Goal: Information Seeking & Learning: Compare options

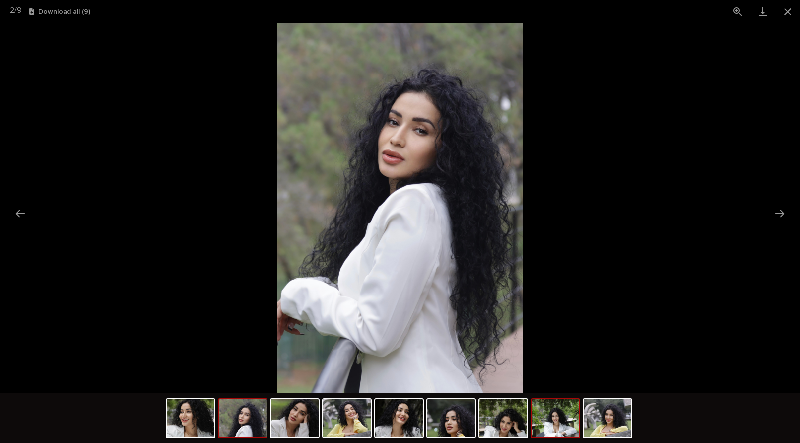
click at [560, 419] on img at bounding box center [555, 418] width 48 height 38
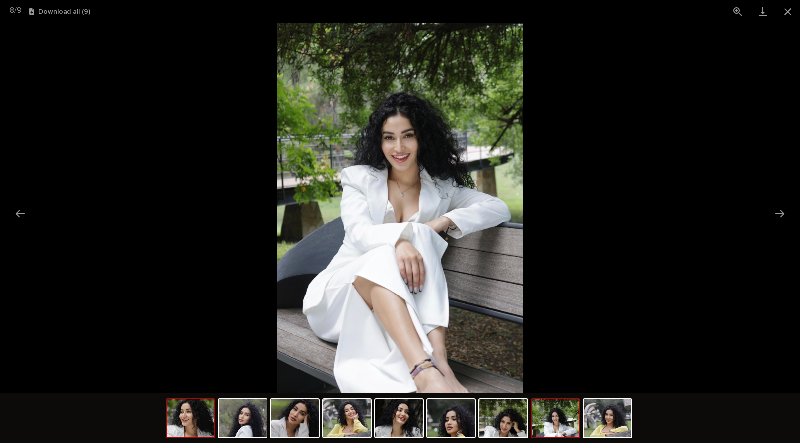
click at [206, 428] on img at bounding box center [191, 418] width 48 height 38
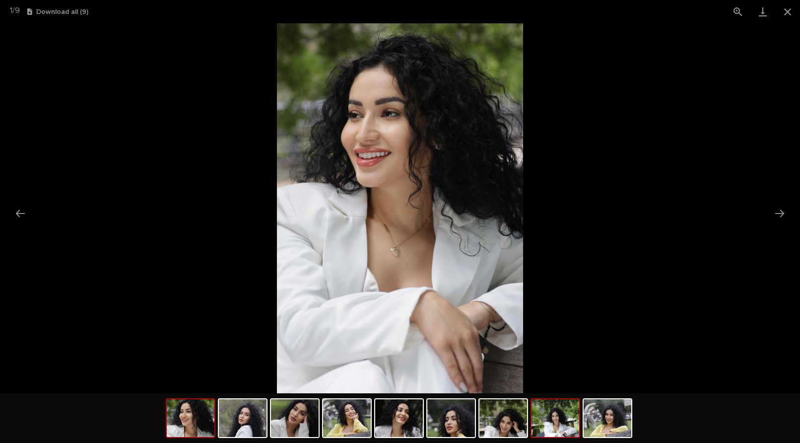
click at [551, 429] on img at bounding box center [555, 418] width 48 height 38
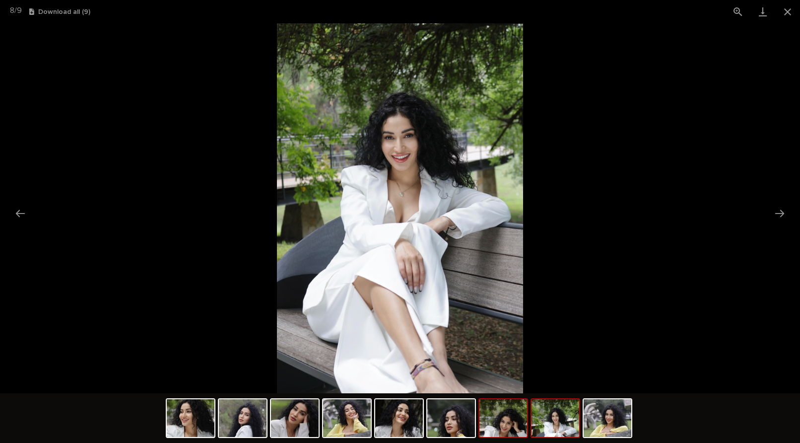
click at [516, 433] on img at bounding box center [503, 418] width 48 height 38
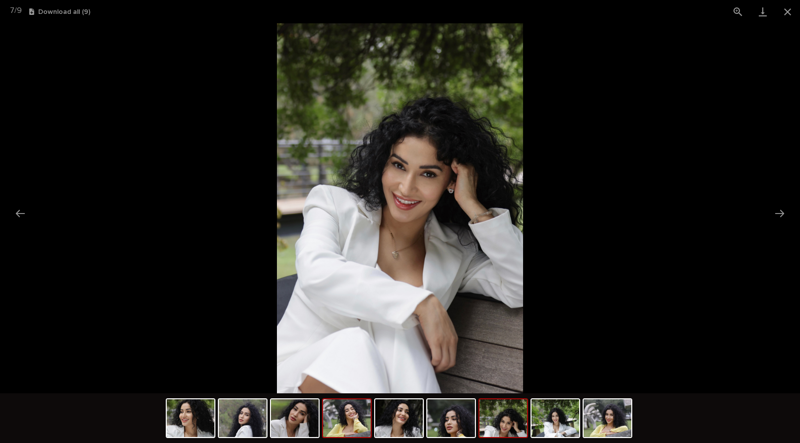
click at [360, 425] on img at bounding box center [347, 418] width 48 height 38
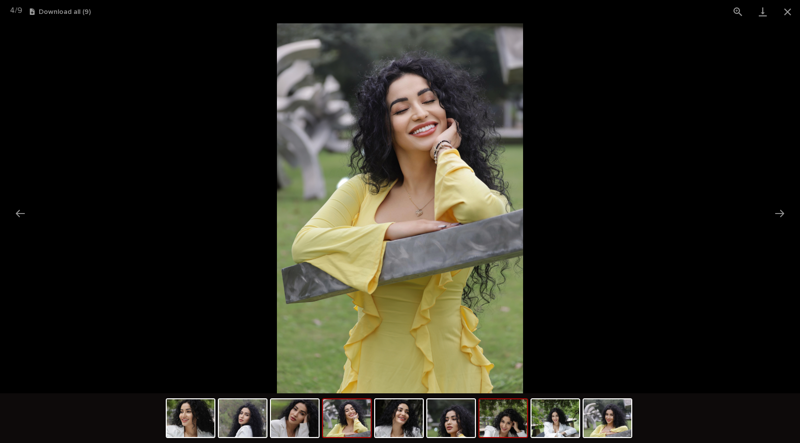
click at [504, 427] on img at bounding box center [503, 418] width 48 height 38
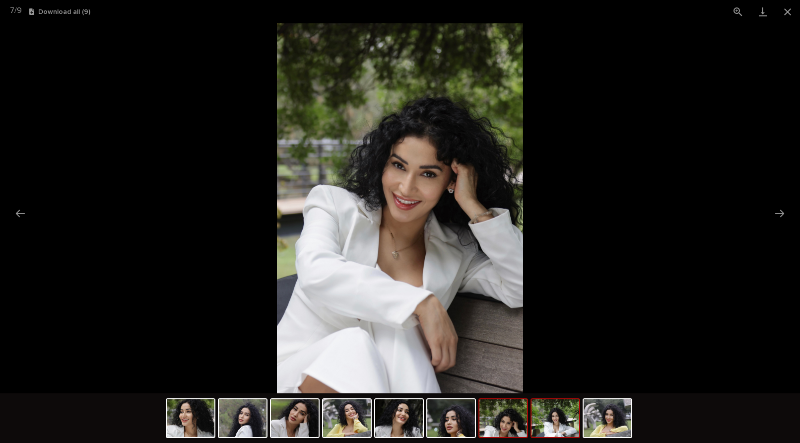
click at [541, 425] on img at bounding box center [555, 418] width 48 height 38
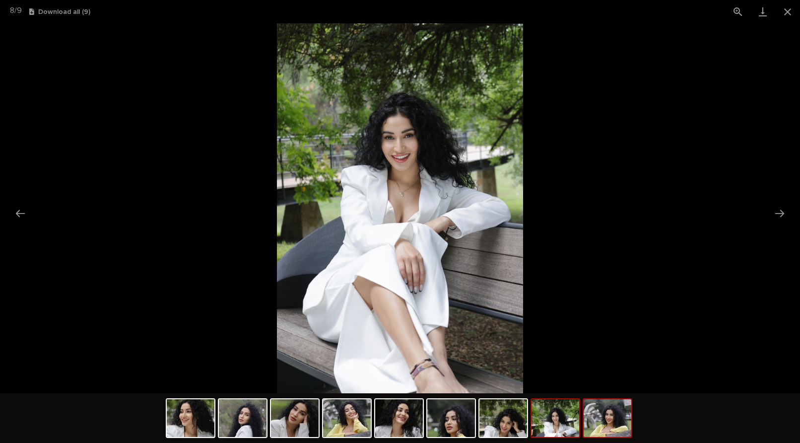
click at [595, 414] on img at bounding box center [608, 418] width 48 height 38
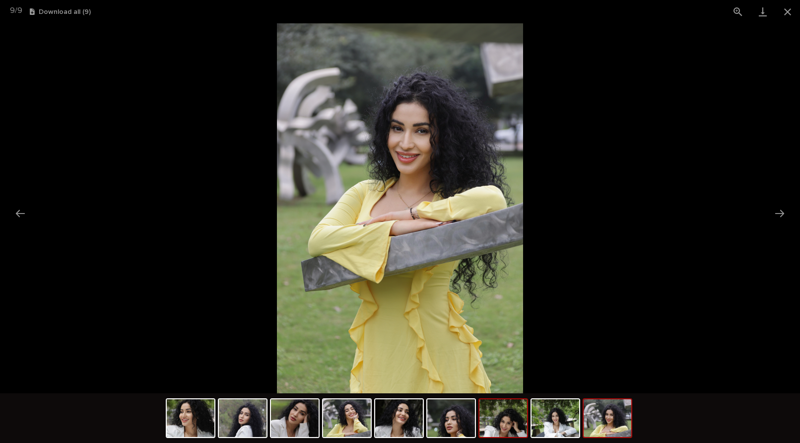
click at [502, 417] on img at bounding box center [503, 418] width 48 height 38
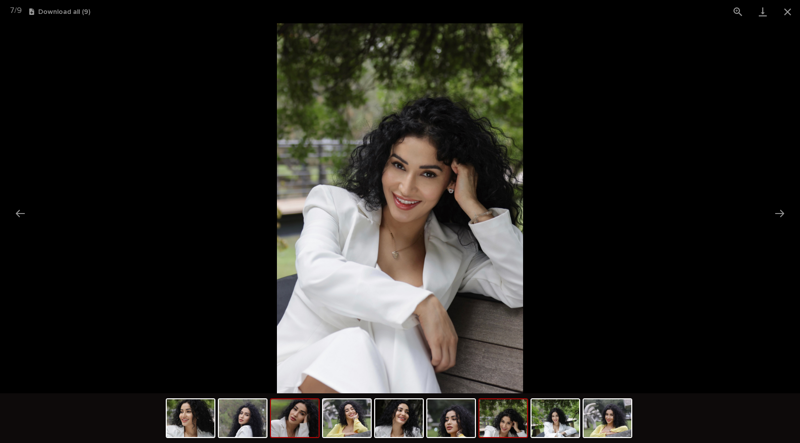
click at [290, 426] on img at bounding box center [295, 418] width 48 height 38
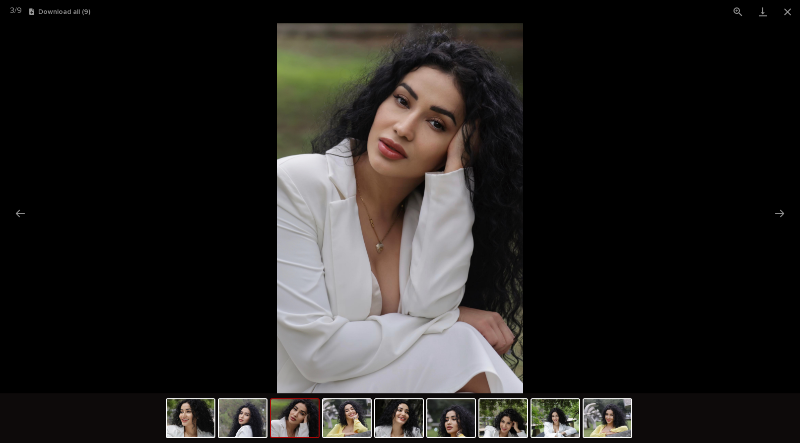
click at [227, 120] on picture at bounding box center [400, 208] width 800 height 370
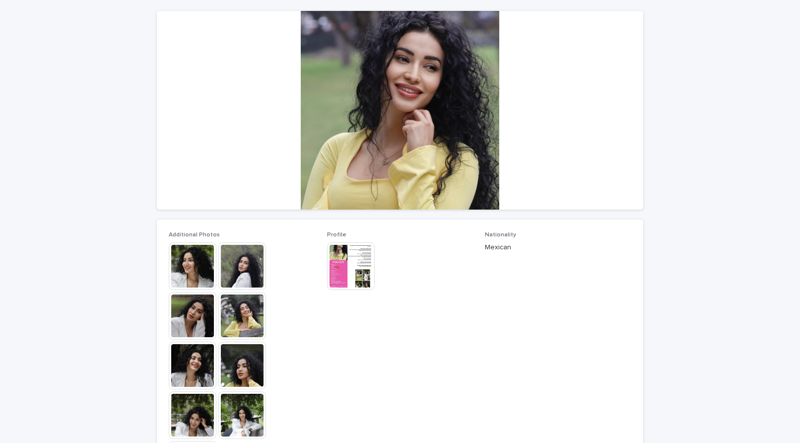
scroll to position [174, 0]
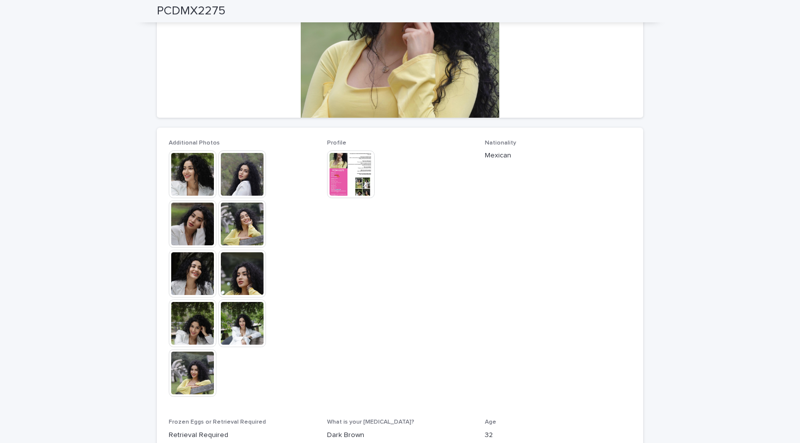
click at [189, 232] on img at bounding box center [193, 224] width 48 height 48
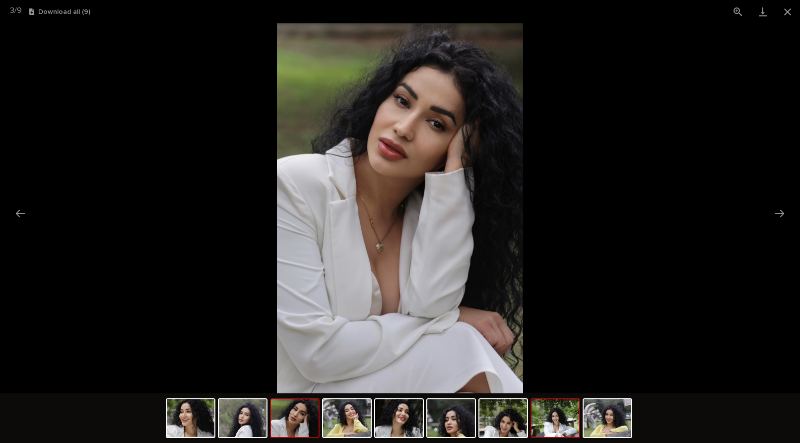
click at [546, 428] on img at bounding box center [555, 418] width 48 height 38
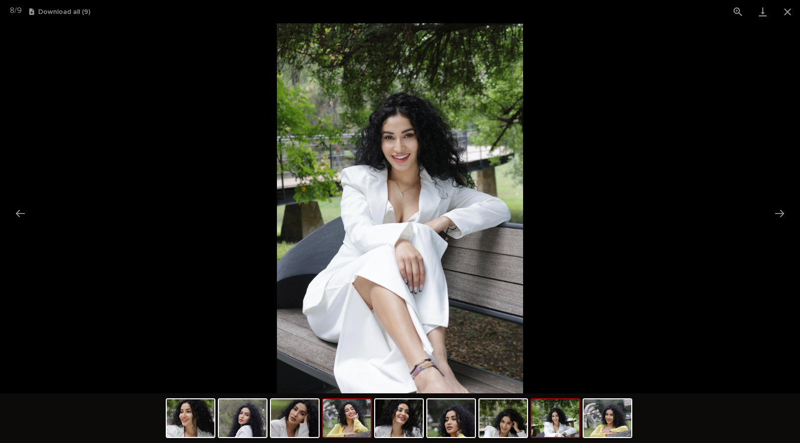
click at [346, 424] on img at bounding box center [347, 418] width 48 height 38
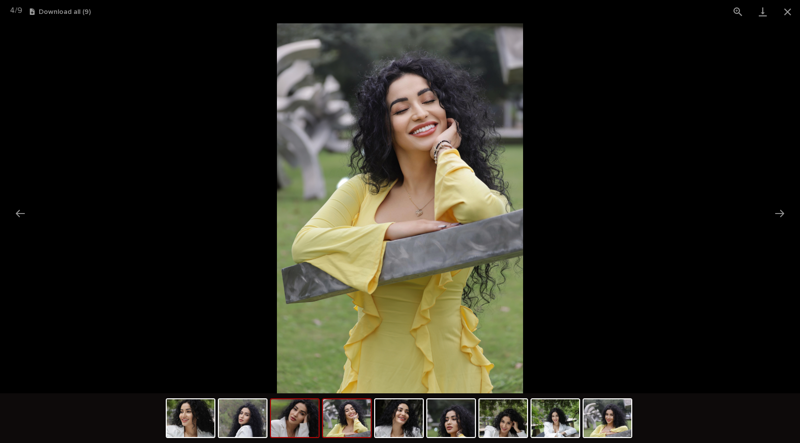
click at [296, 427] on img at bounding box center [295, 418] width 48 height 38
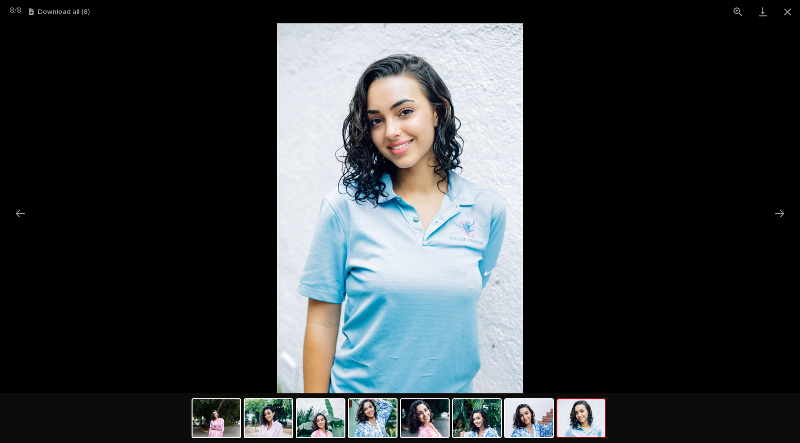
scroll to position [198, 0]
click at [377, 416] on img at bounding box center [373, 418] width 48 height 38
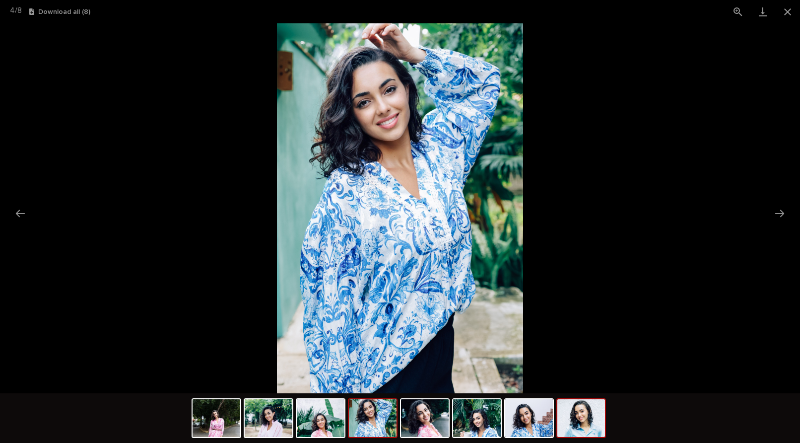
click at [577, 424] on img at bounding box center [581, 418] width 48 height 38
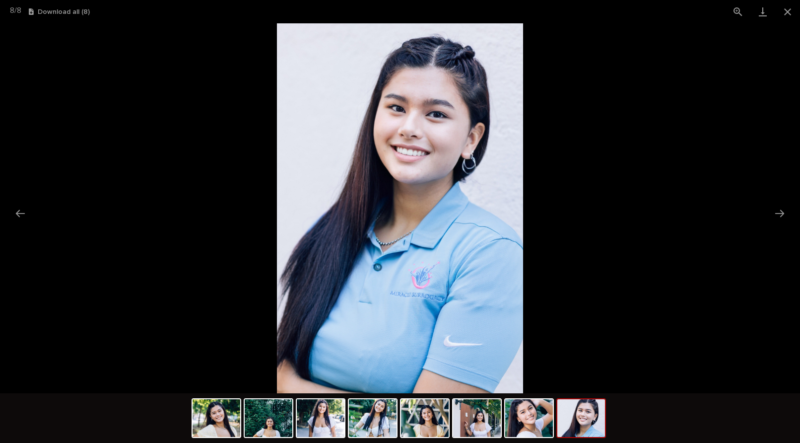
scroll to position [137, 0]
click at [433, 423] on img at bounding box center [425, 418] width 48 height 38
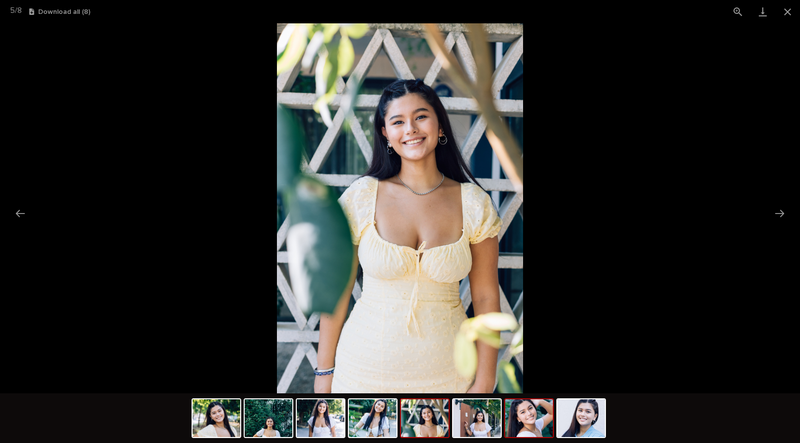
click at [528, 424] on img at bounding box center [529, 418] width 48 height 38
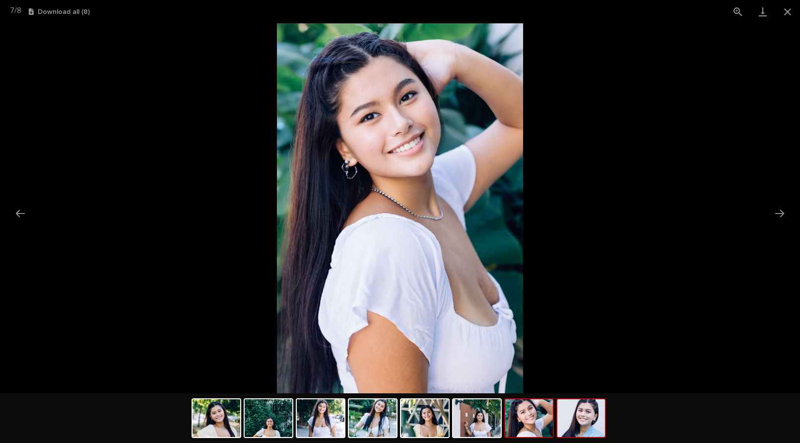
click at [574, 425] on img at bounding box center [581, 418] width 48 height 38
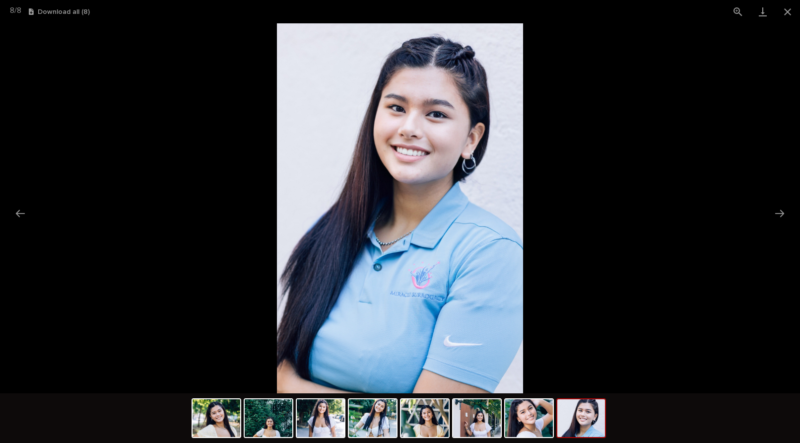
click at [209, 80] on picture at bounding box center [400, 208] width 800 height 370
click at [792, 14] on button "Close gallery" at bounding box center [787, 11] width 25 height 23
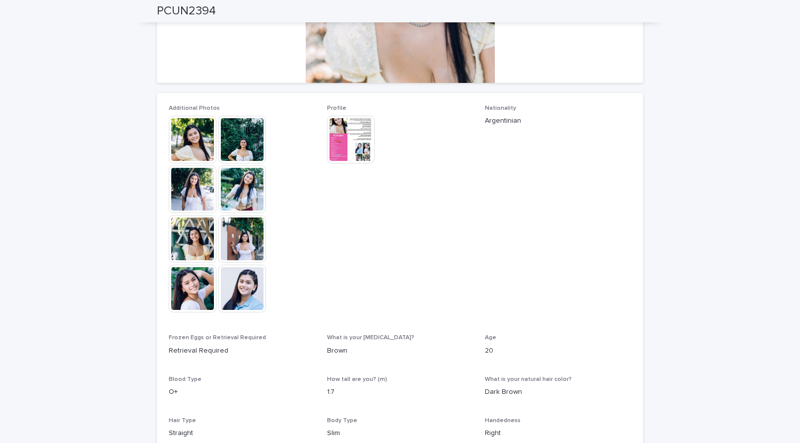
scroll to position [203, 0]
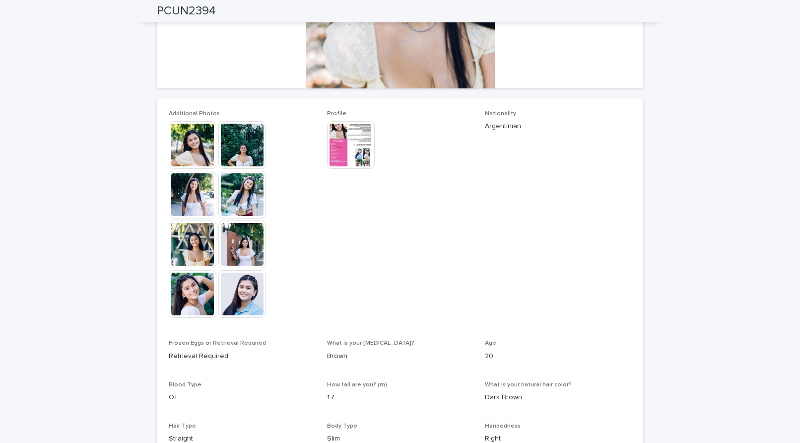
click at [226, 298] on img at bounding box center [242, 294] width 48 height 48
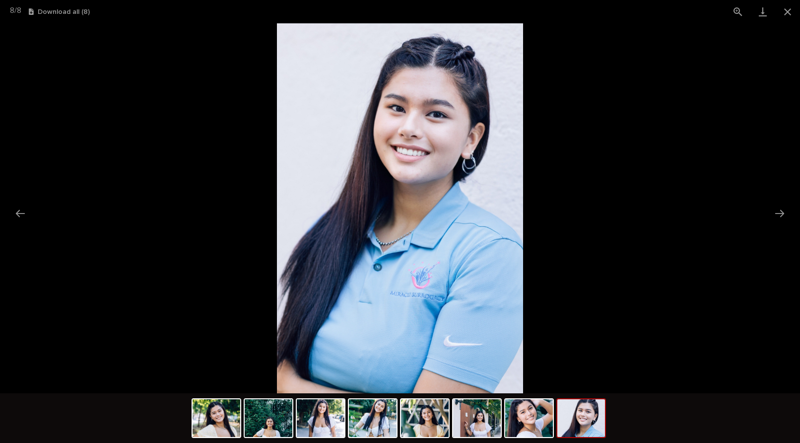
scroll to position [0, 0]
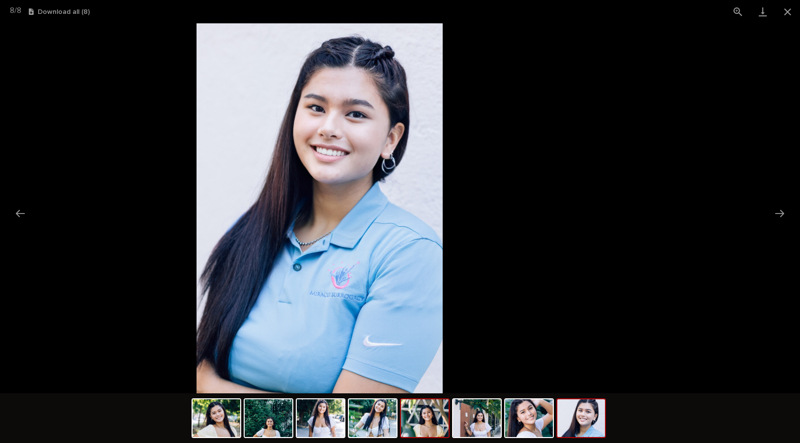
click at [430, 417] on img at bounding box center [425, 418] width 48 height 38
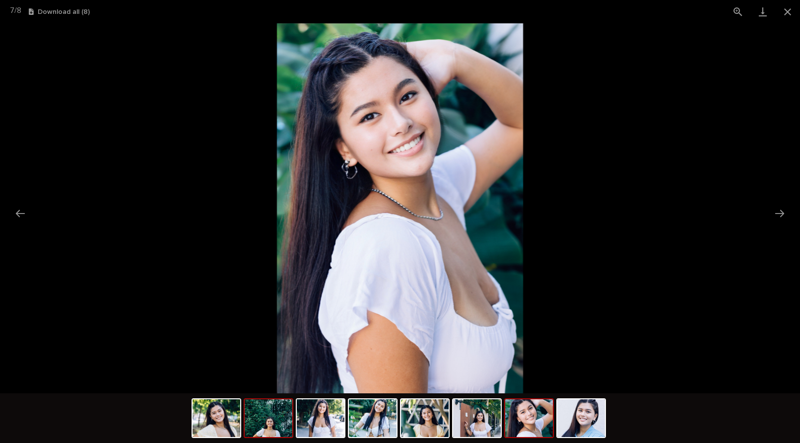
click at [262, 425] on img at bounding box center [269, 418] width 48 height 38
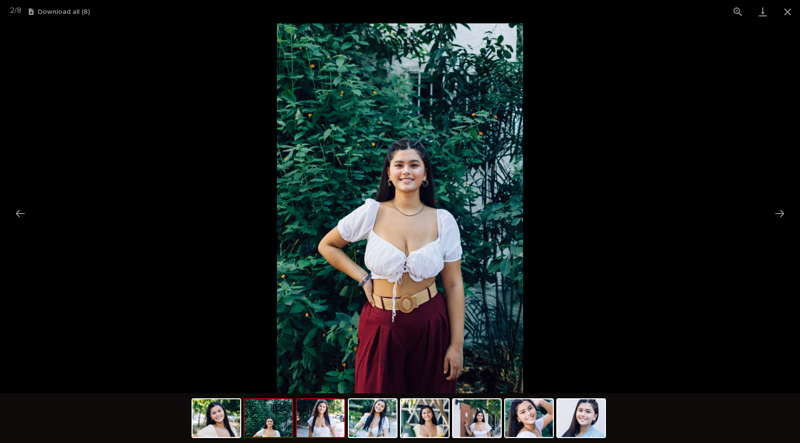
click at [322, 424] on img at bounding box center [321, 418] width 48 height 38
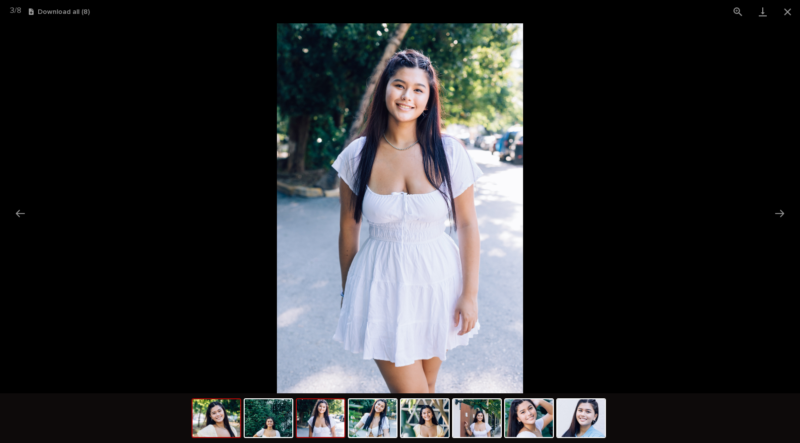
click at [223, 427] on img at bounding box center [217, 418] width 48 height 38
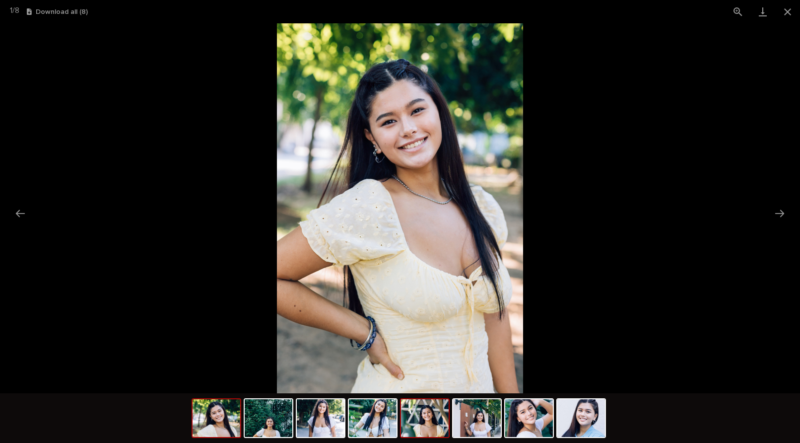
click at [420, 424] on img at bounding box center [425, 418] width 48 height 38
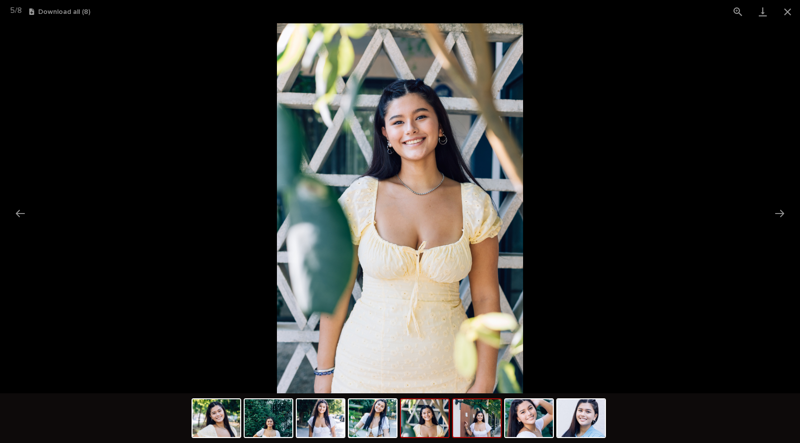
click at [483, 423] on img at bounding box center [477, 418] width 48 height 38
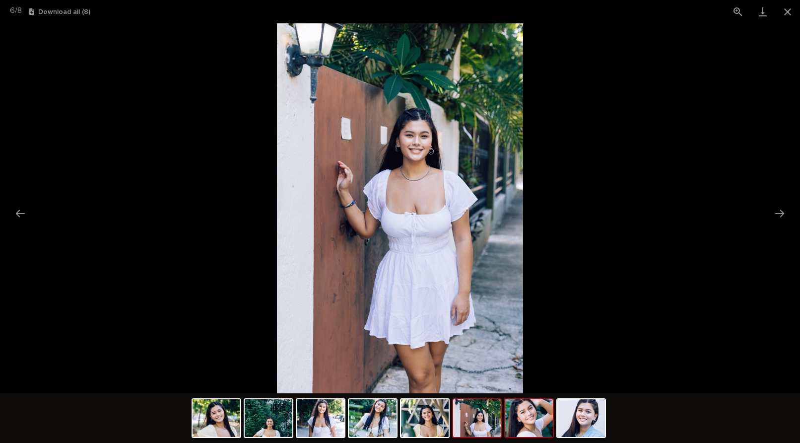
click at [525, 424] on img at bounding box center [529, 418] width 48 height 38
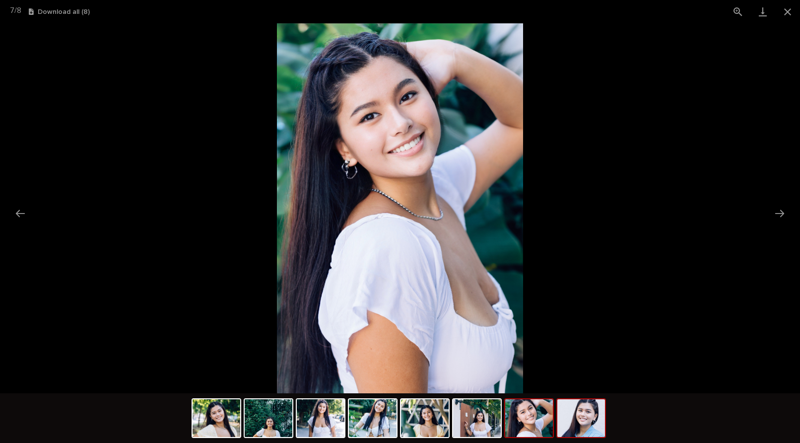
click at [583, 425] on img at bounding box center [581, 418] width 48 height 38
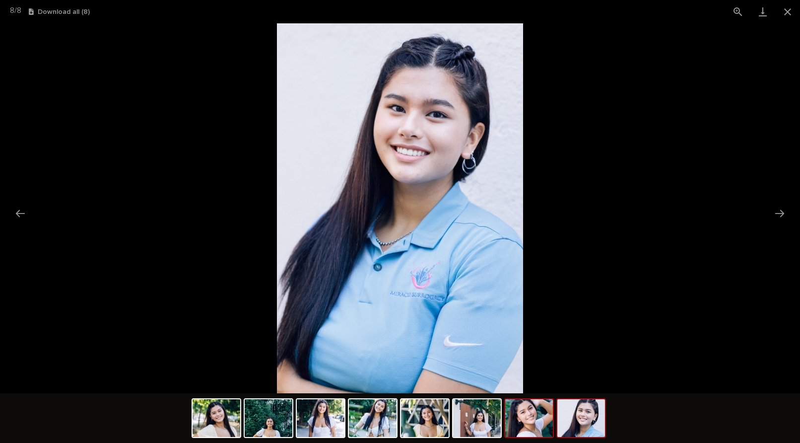
click at [521, 423] on img at bounding box center [529, 418] width 48 height 38
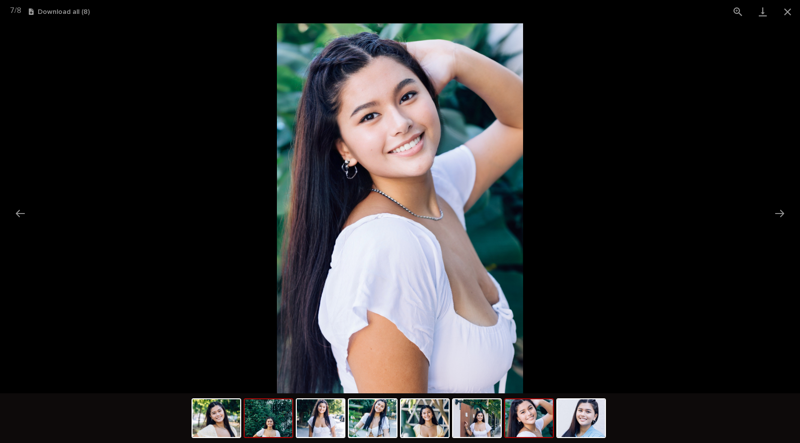
click at [269, 420] on img at bounding box center [269, 418] width 48 height 38
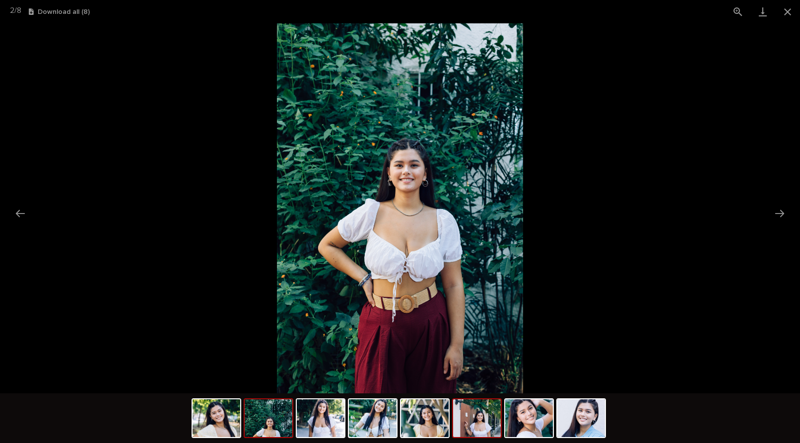
click at [485, 428] on img at bounding box center [477, 418] width 48 height 38
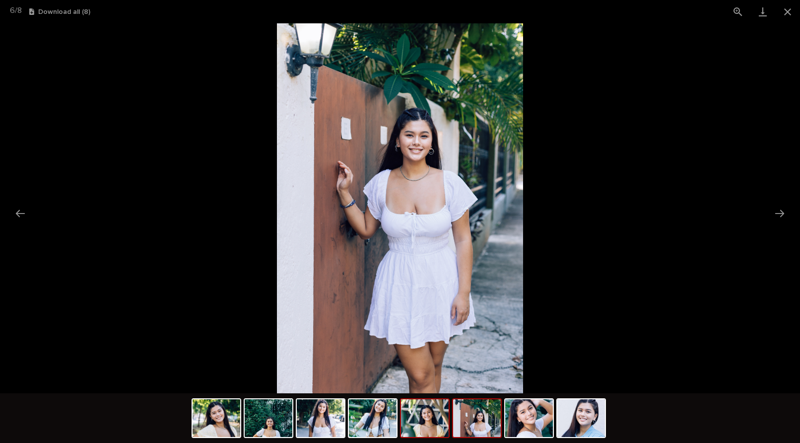
click at [422, 423] on img at bounding box center [425, 418] width 48 height 38
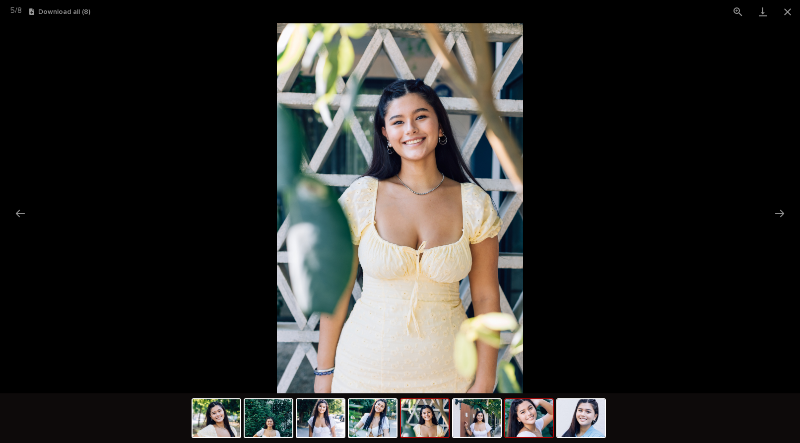
click at [527, 418] on img at bounding box center [529, 418] width 48 height 38
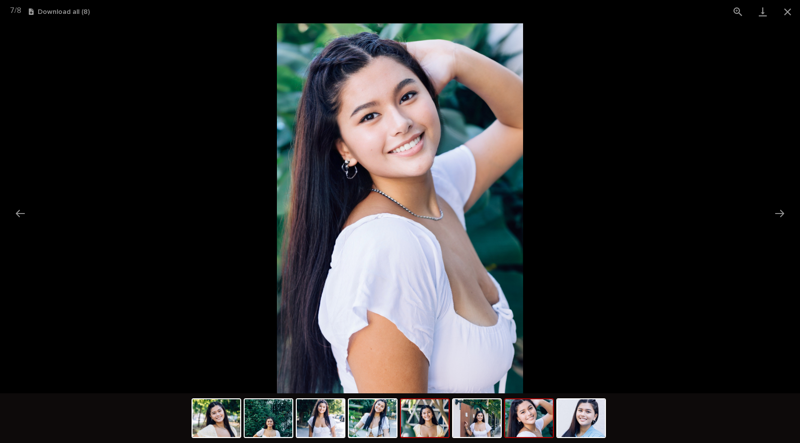
click at [422, 423] on img at bounding box center [425, 418] width 48 height 38
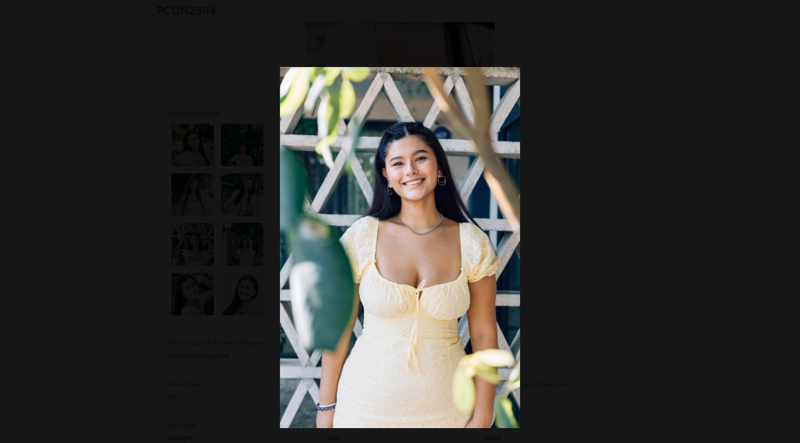
click at [180, 273] on picture at bounding box center [400, 247] width 780 height 361
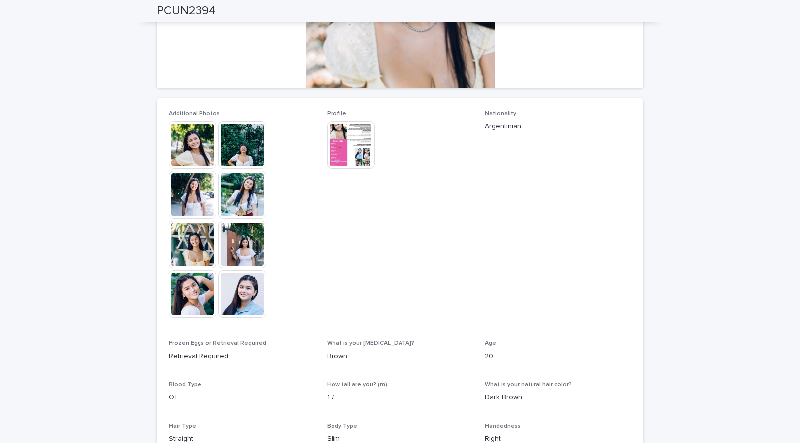
click at [251, 289] on img at bounding box center [242, 294] width 48 height 48
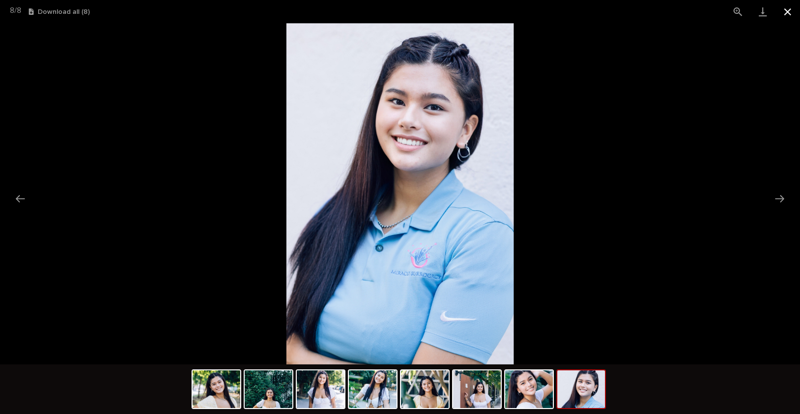
click at [787, 10] on button "Close gallery" at bounding box center [787, 11] width 25 height 23
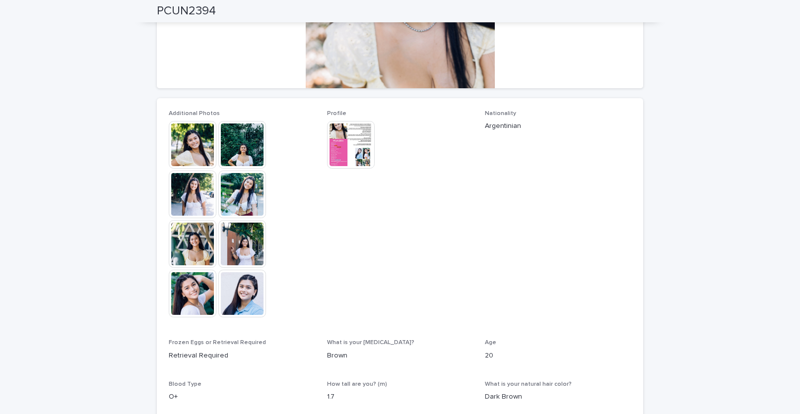
click at [352, 141] on img at bounding box center [351, 145] width 48 height 48
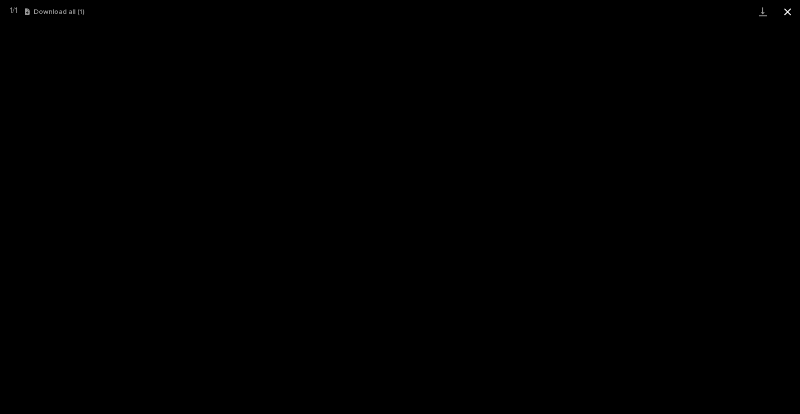
click at [783, 10] on button "Close gallery" at bounding box center [787, 11] width 25 height 23
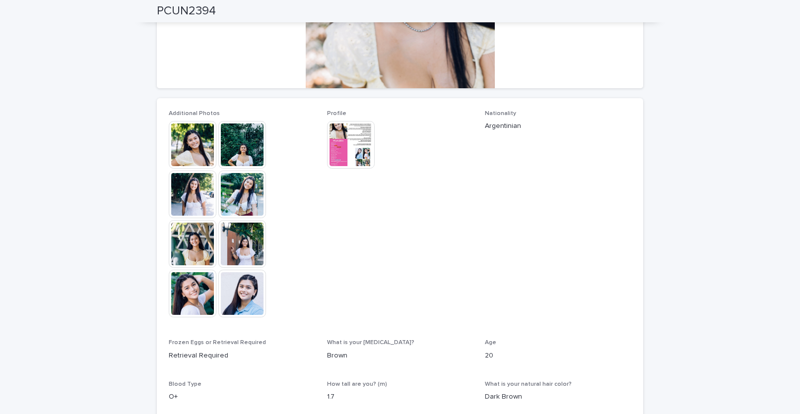
click at [237, 300] on img at bounding box center [242, 294] width 48 height 48
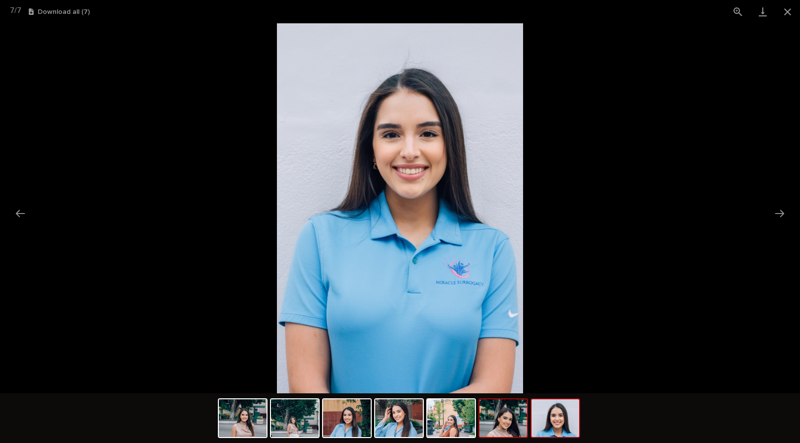
scroll to position [179, 0]
click at [513, 414] on img at bounding box center [503, 418] width 48 height 38
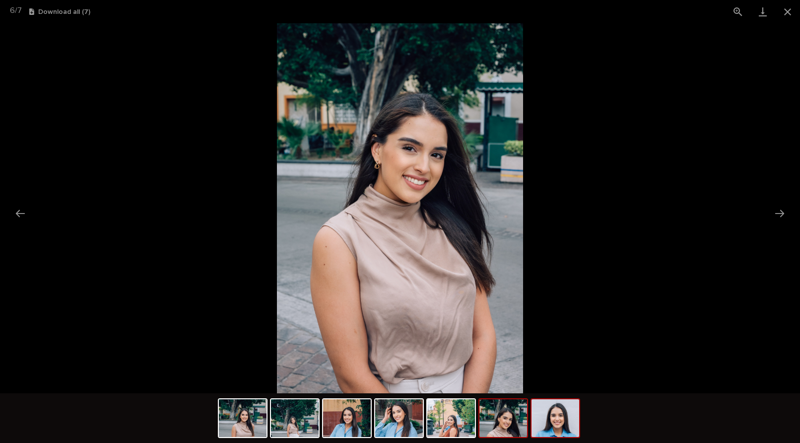
click at [543, 419] on img at bounding box center [555, 418] width 48 height 38
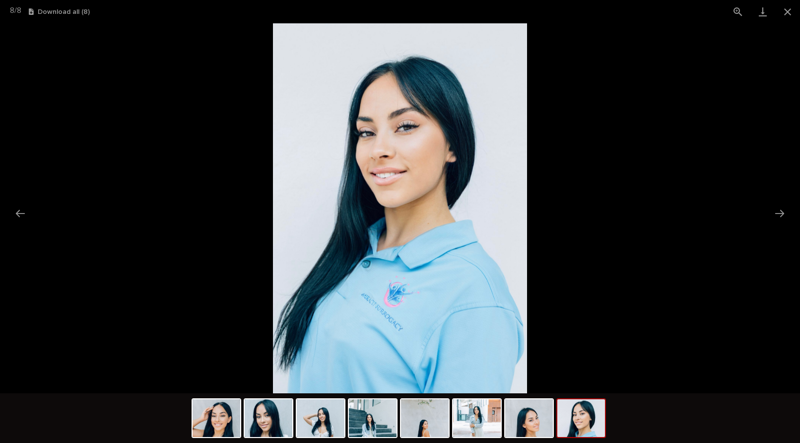
scroll to position [178, 0]
click at [231, 410] on img at bounding box center [217, 418] width 48 height 38
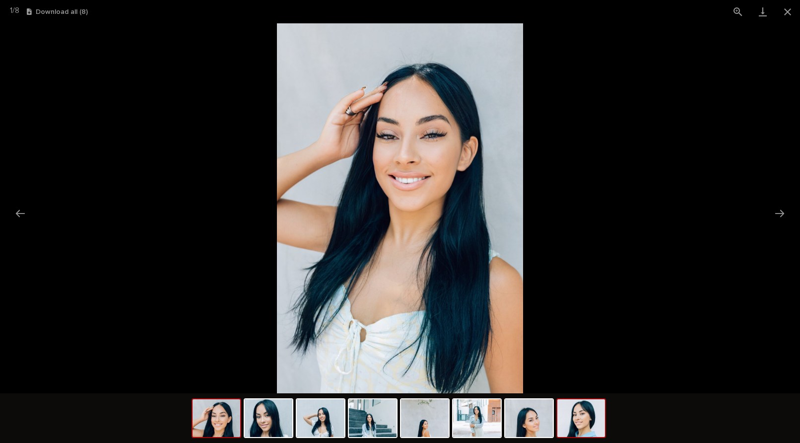
click at [570, 415] on img at bounding box center [581, 418] width 48 height 38
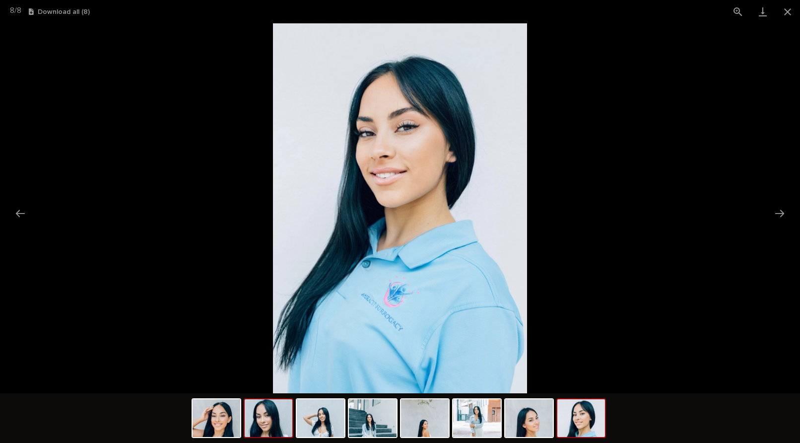
click at [278, 423] on img at bounding box center [269, 418] width 48 height 38
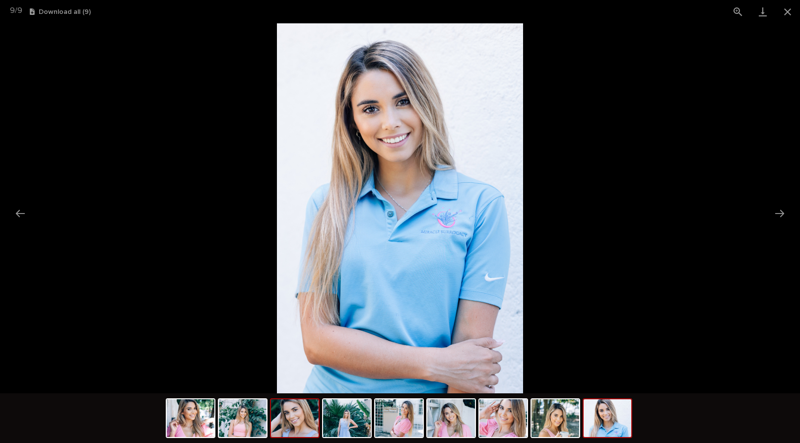
click at [290, 410] on img at bounding box center [295, 418] width 48 height 38
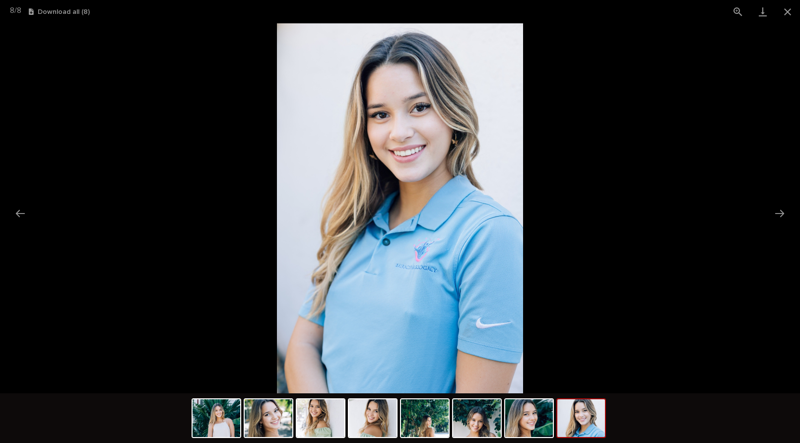
click at [192, 159] on picture at bounding box center [400, 208] width 800 height 370
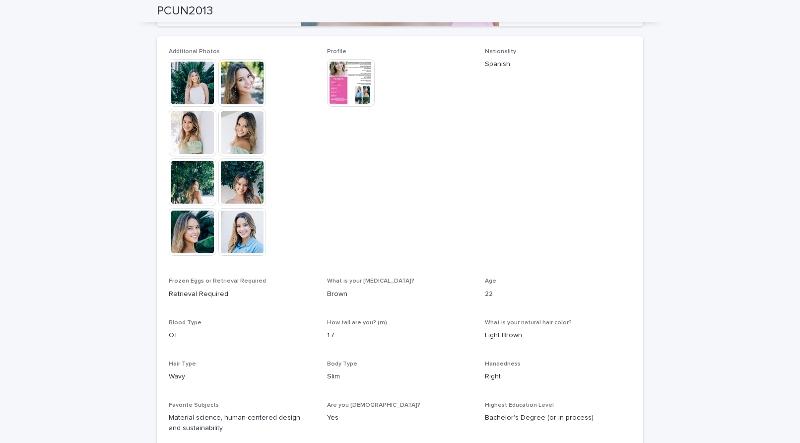
scroll to position [265, 0]
click at [244, 227] on img at bounding box center [242, 232] width 48 height 48
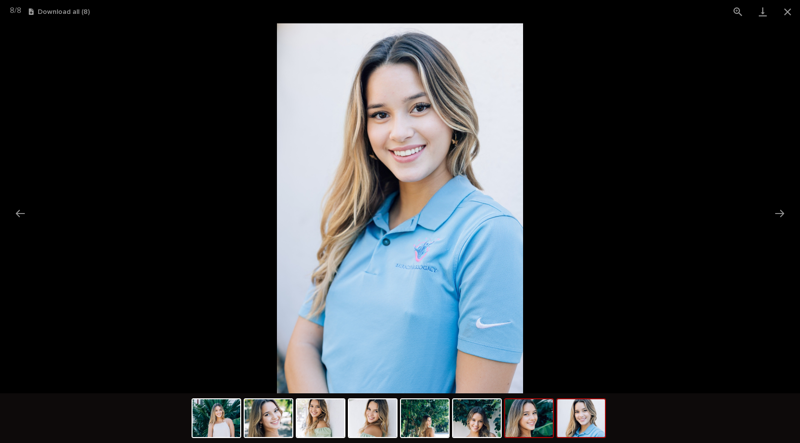
click at [517, 419] on img at bounding box center [529, 418] width 48 height 38
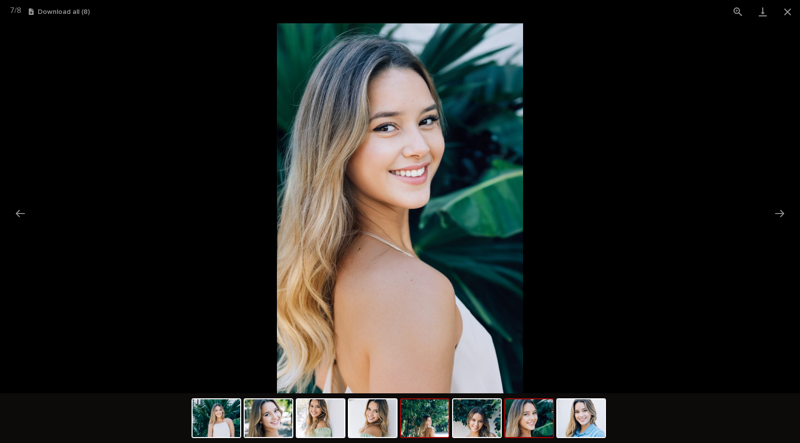
click at [421, 423] on img at bounding box center [425, 418] width 48 height 38
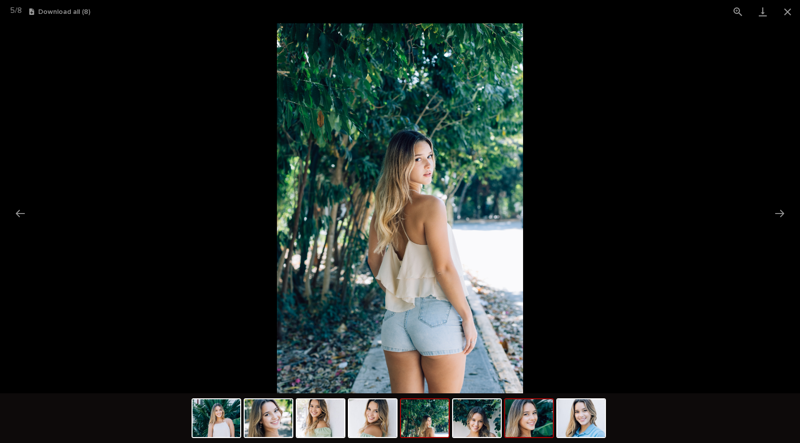
click at [529, 426] on img at bounding box center [529, 418] width 48 height 38
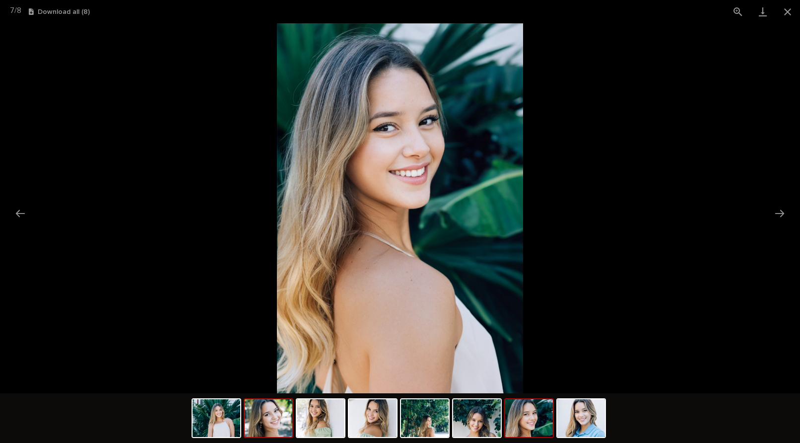
click at [283, 416] on img at bounding box center [269, 418] width 48 height 38
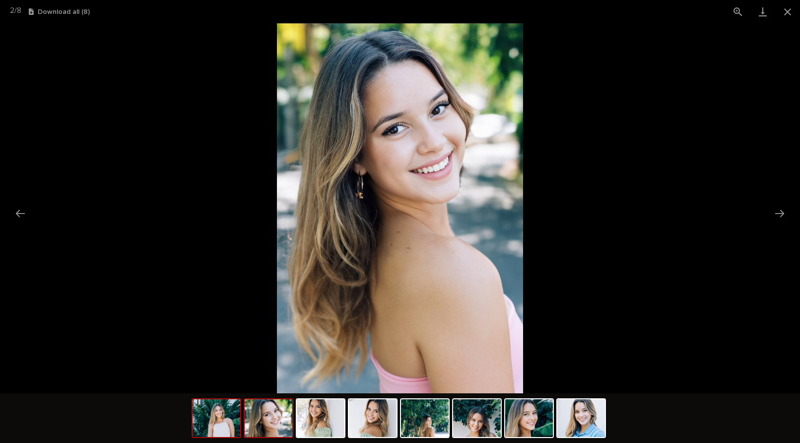
click at [241, 421] on div at bounding box center [217, 418] width 50 height 40
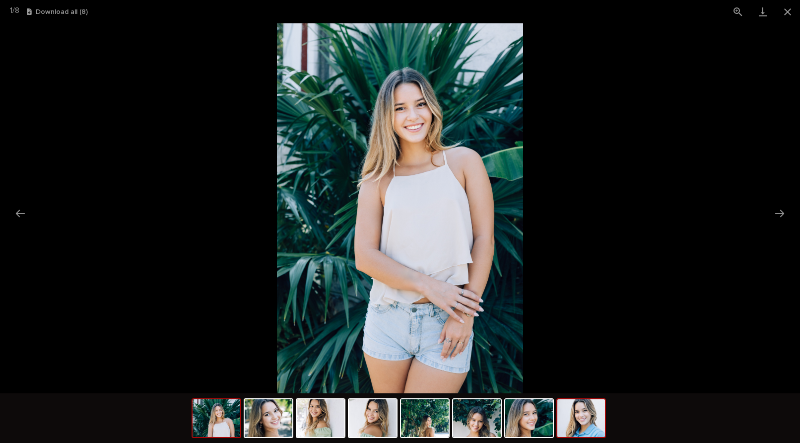
click at [568, 421] on img at bounding box center [581, 418] width 48 height 38
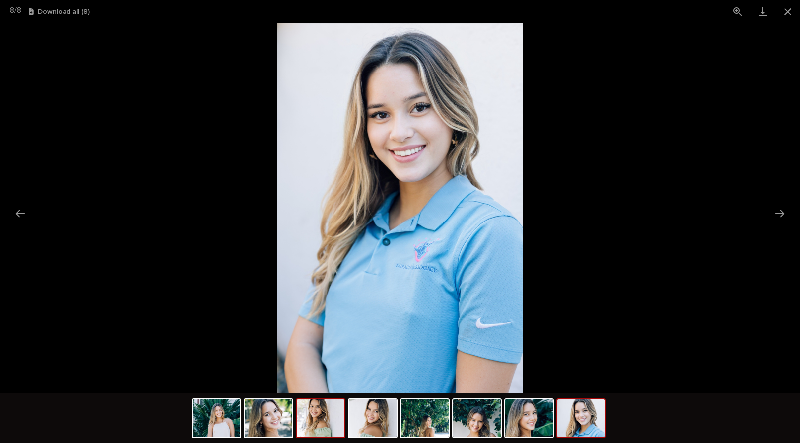
click at [313, 423] on img at bounding box center [321, 418] width 48 height 38
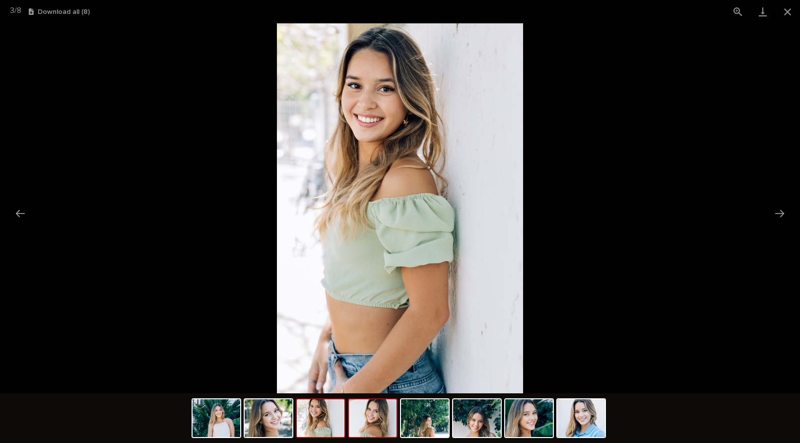
click at [363, 419] on img at bounding box center [373, 418] width 48 height 38
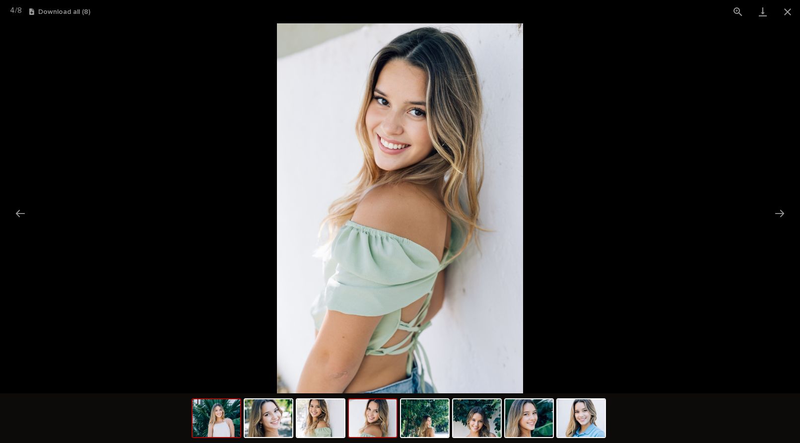
click at [238, 425] on img at bounding box center [217, 418] width 48 height 38
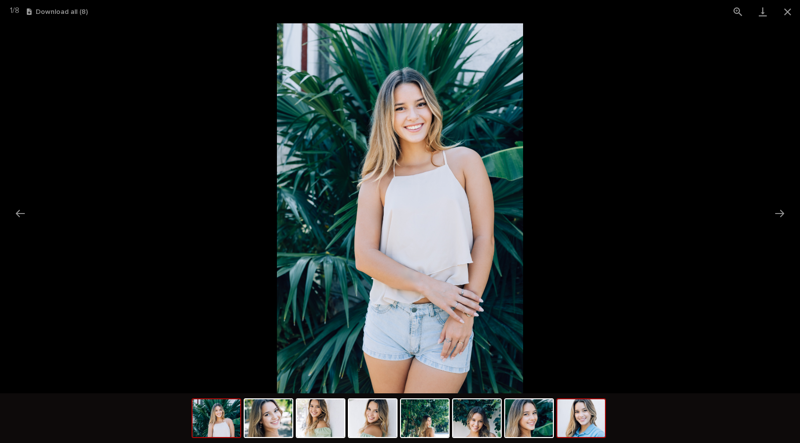
click at [574, 419] on img at bounding box center [581, 418] width 48 height 38
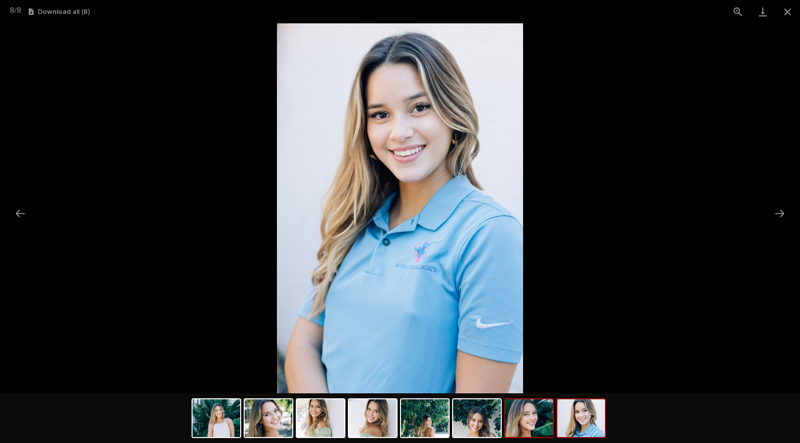
click at [536, 419] on img at bounding box center [529, 418] width 48 height 38
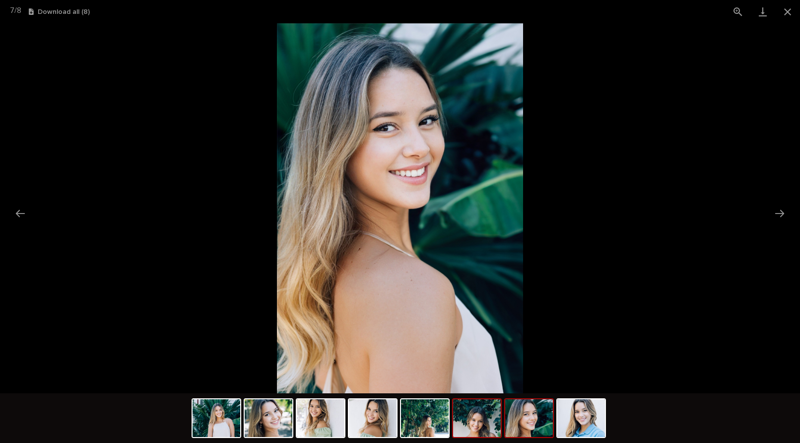
click at [473, 424] on img at bounding box center [477, 418] width 48 height 38
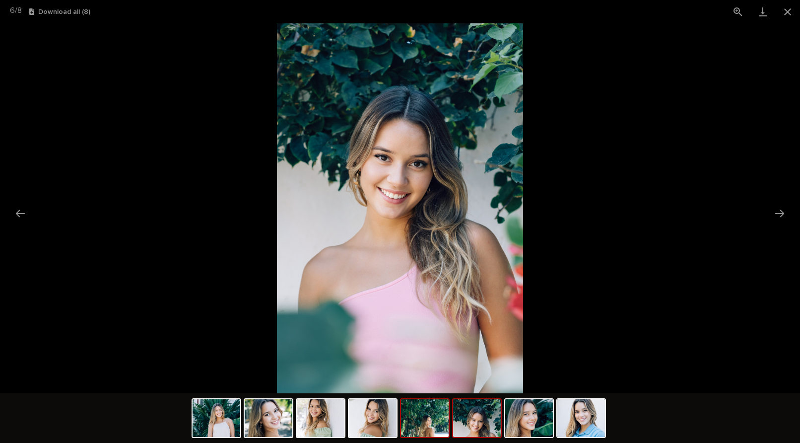
click at [432, 426] on img at bounding box center [425, 418] width 48 height 38
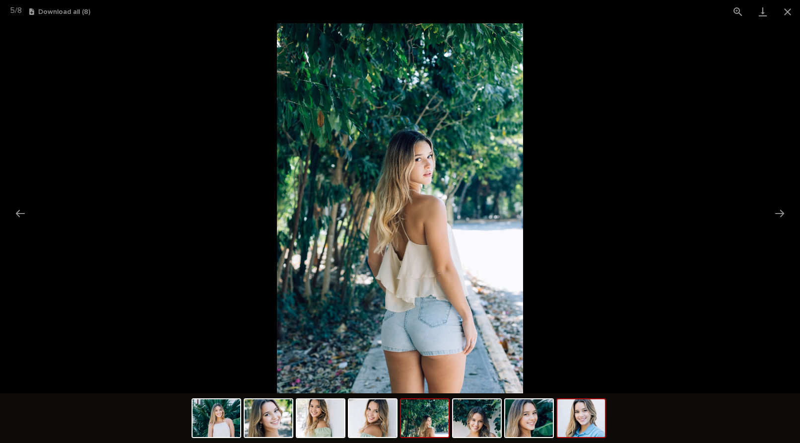
click at [576, 410] on img at bounding box center [581, 418] width 48 height 38
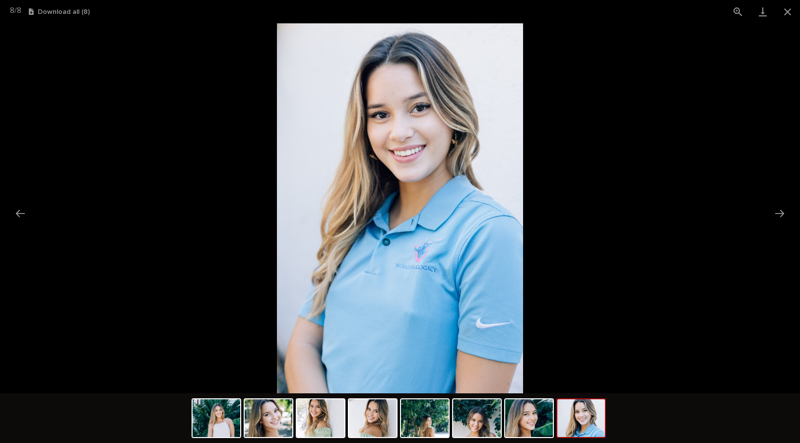
scroll to position [0, 0]
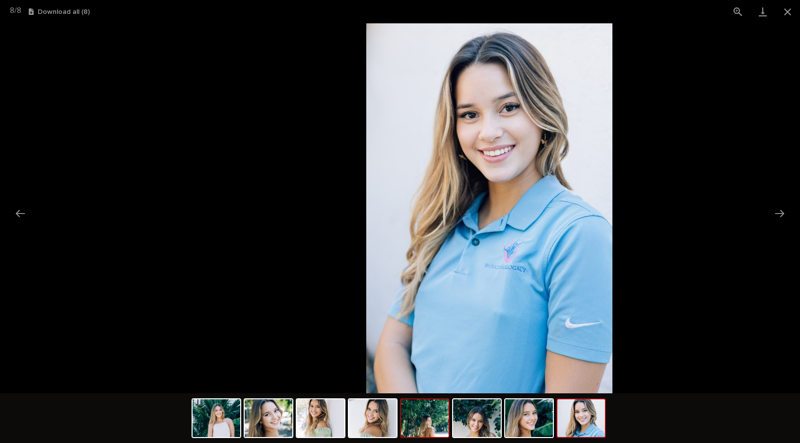
click at [439, 425] on img at bounding box center [425, 418] width 48 height 38
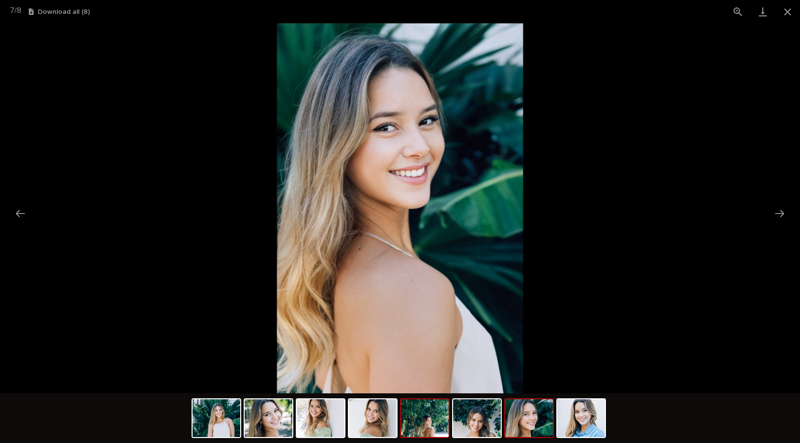
click at [433, 422] on img at bounding box center [425, 418] width 48 height 38
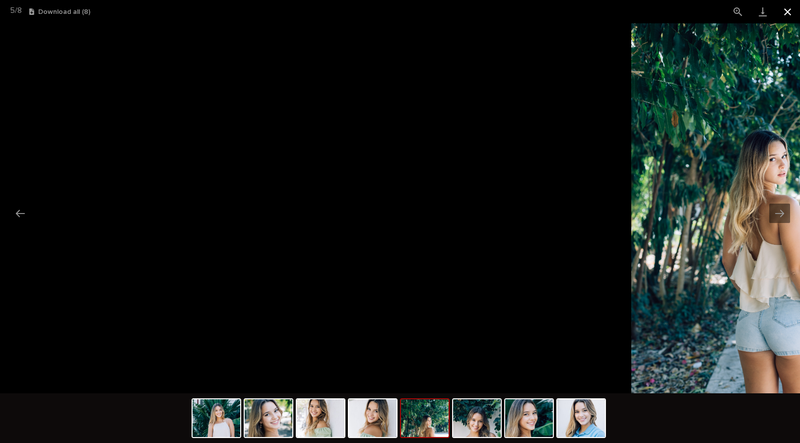
click at [788, 10] on button "Close gallery" at bounding box center [787, 11] width 25 height 23
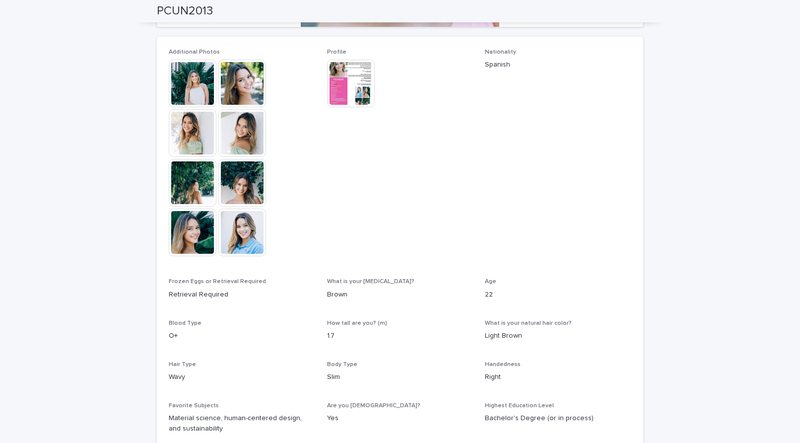
click at [327, 76] on img at bounding box center [351, 84] width 48 height 48
click at [343, 88] on div at bounding box center [400, 232] width 800 height 419
click at [343, 88] on img at bounding box center [351, 84] width 48 height 48
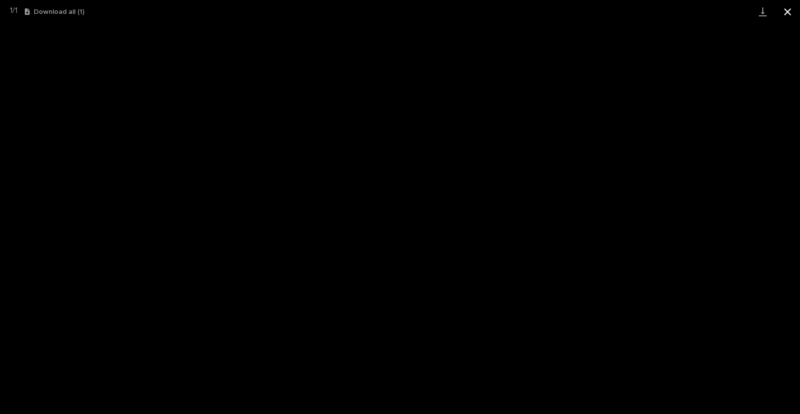
click at [790, 15] on button "Close gallery" at bounding box center [787, 11] width 25 height 23
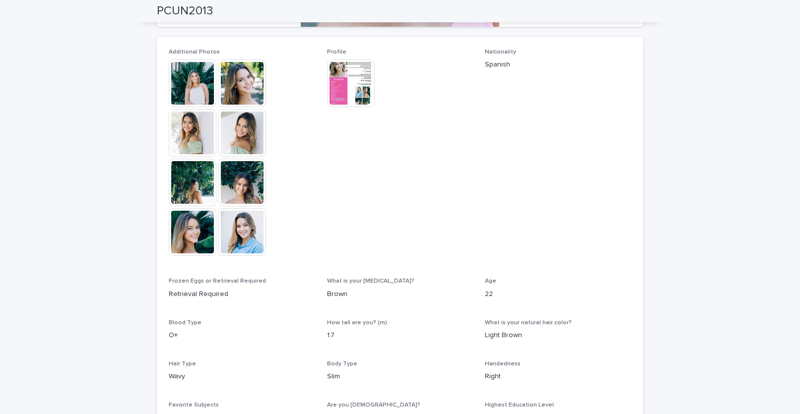
click at [249, 235] on img at bounding box center [242, 232] width 48 height 48
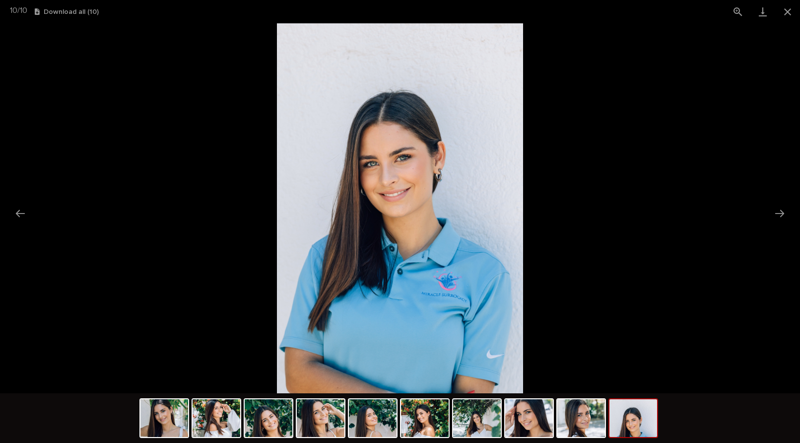
scroll to position [132, 0]
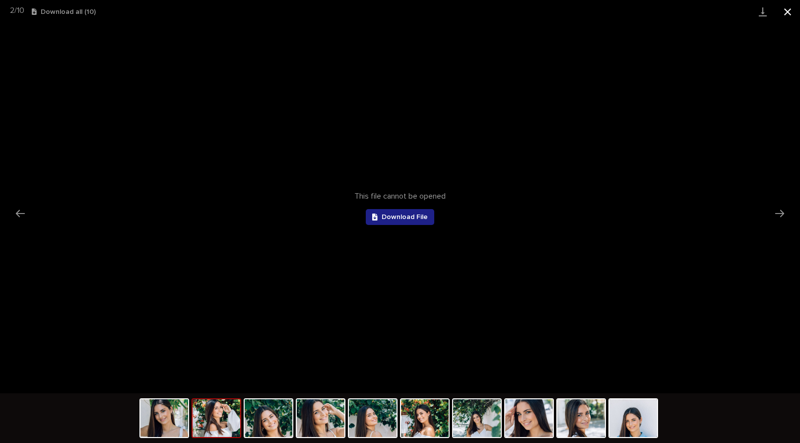
click at [787, 16] on button "Close gallery" at bounding box center [787, 11] width 25 height 23
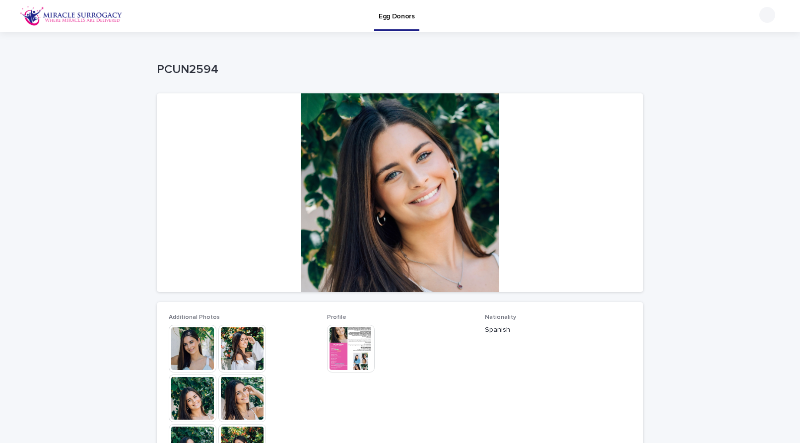
scroll to position [99, 0]
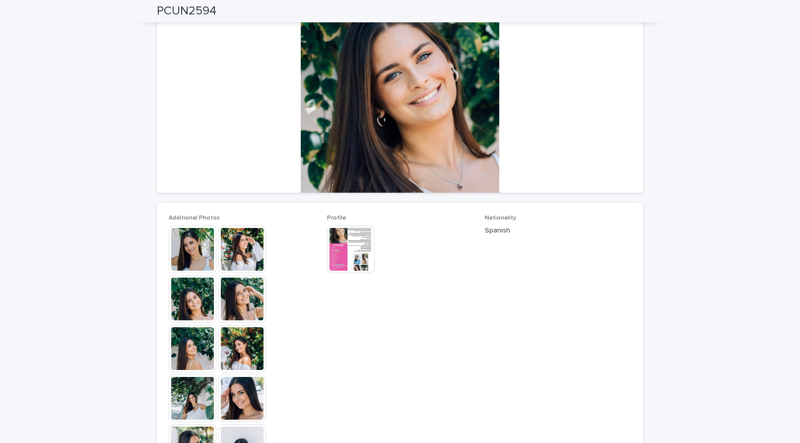
click at [206, 248] on img at bounding box center [193, 249] width 48 height 48
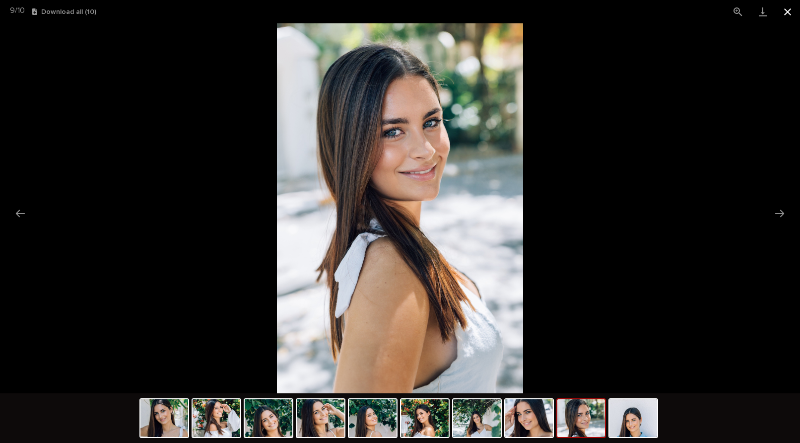
click at [784, 11] on button "Close gallery" at bounding box center [787, 11] width 25 height 23
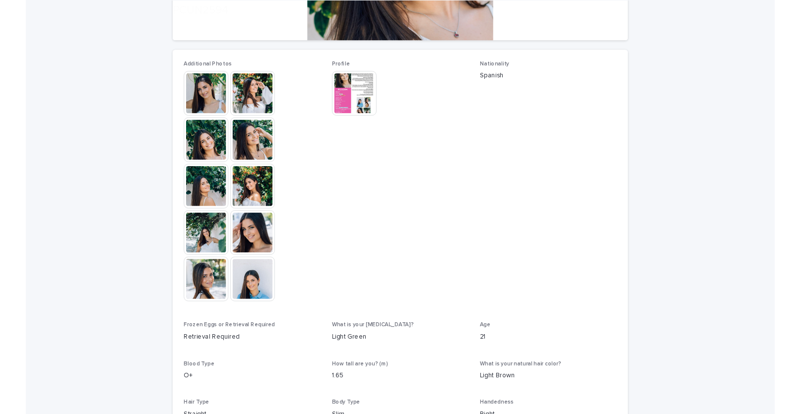
scroll to position [337, 0]
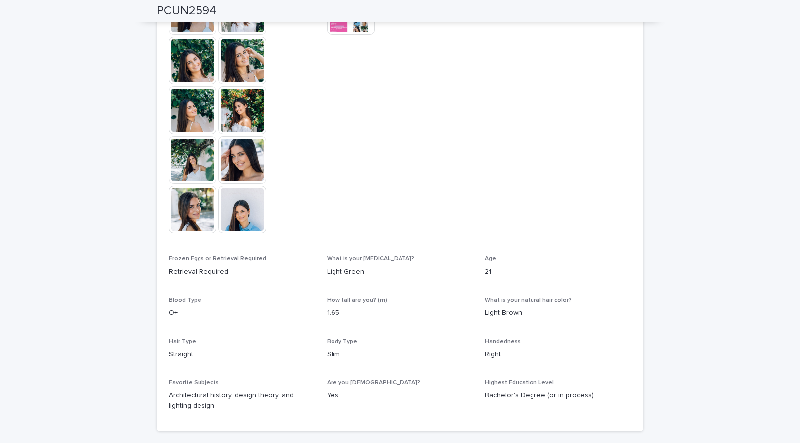
click at [247, 222] on img at bounding box center [242, 210] width 48 height 48
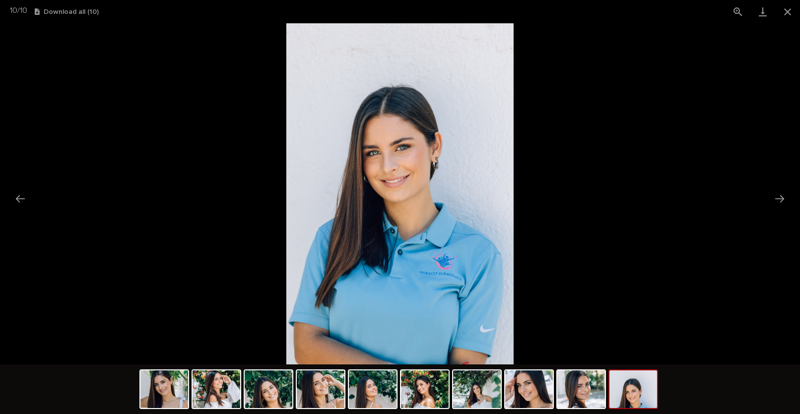
scroll to position [0, 0]
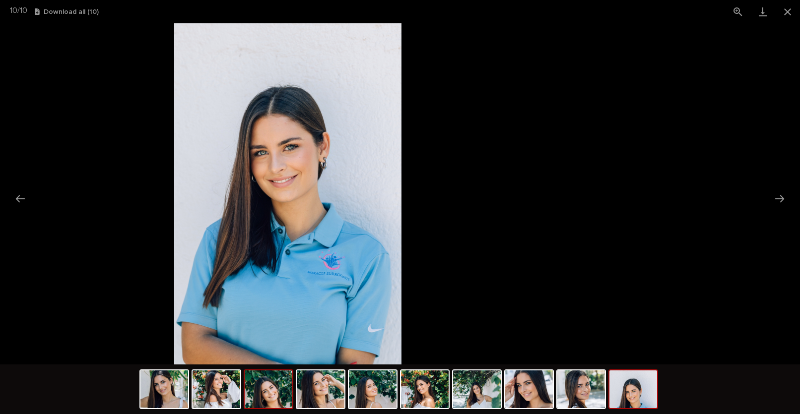
click at [273, 399] on img at bounding box center [269, 390] width 48 height 38
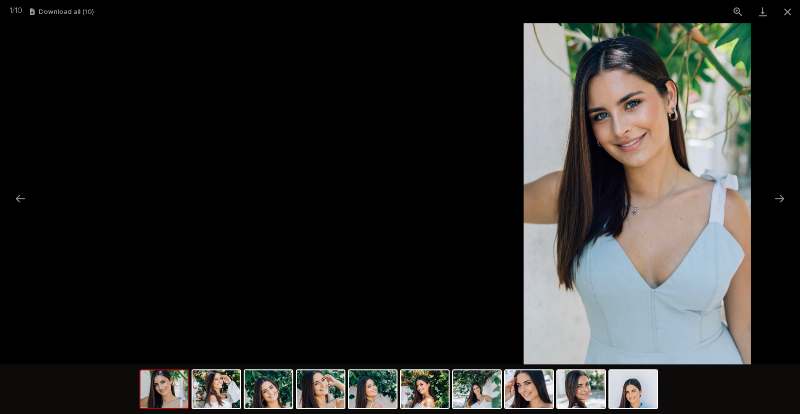
click at [636, 392] on img at bounding box center [633, 390] width 48 height 38
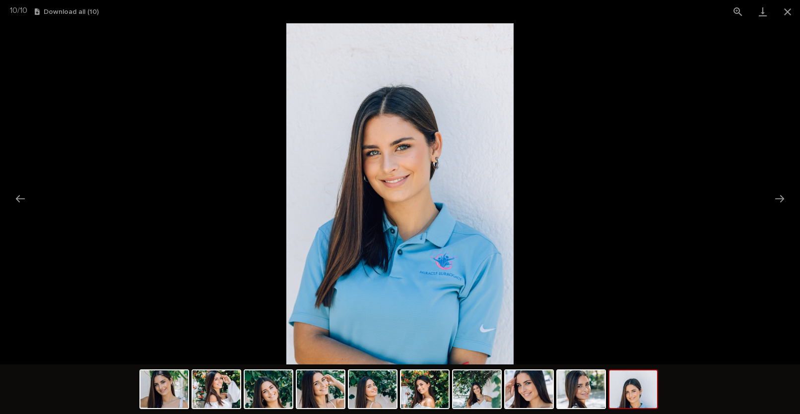
click at [636, 392] on img at bounding box center [633, 390] width 48 height 38
click at [223, 384] on img at bounding box center [217, 390] width 48 height 38
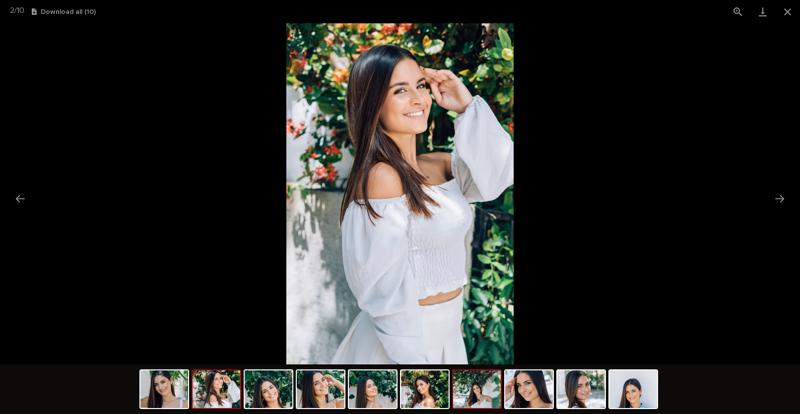
click at [467, 395] on img at bounding box center [477, 390] width 48 height 38
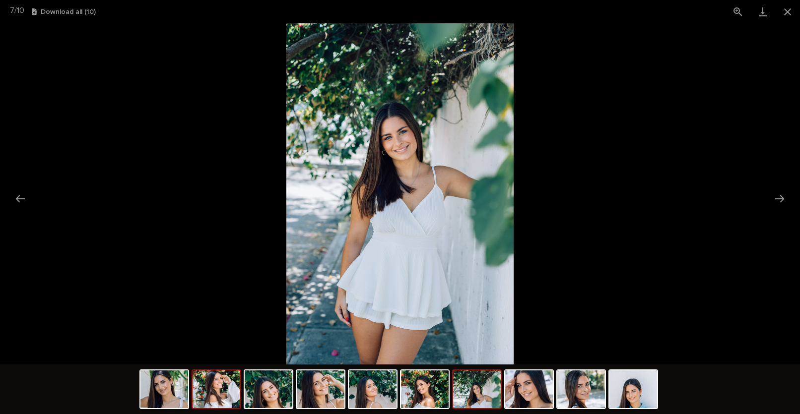
click at [226, 380] on img at bounding box center [217, 390] width 48 height 38
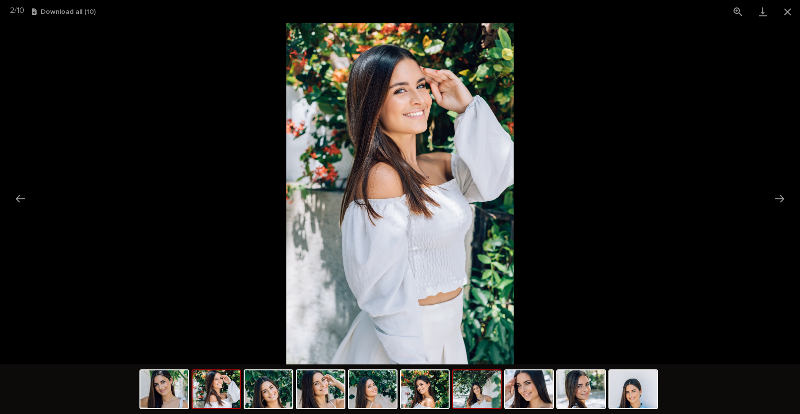
click at [461, 388] on img at bounding box center [477, 390] width 48 height 38
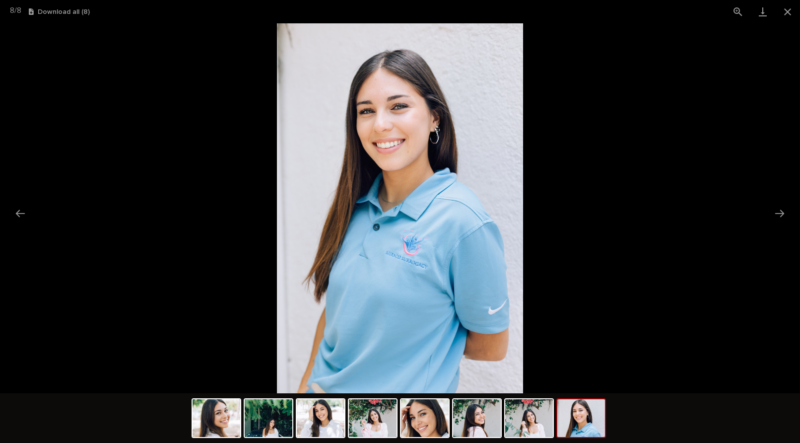
scroll to position [139, 0]
click at [426, 420] on img at bounding box center [425, 418] width 48 height 38
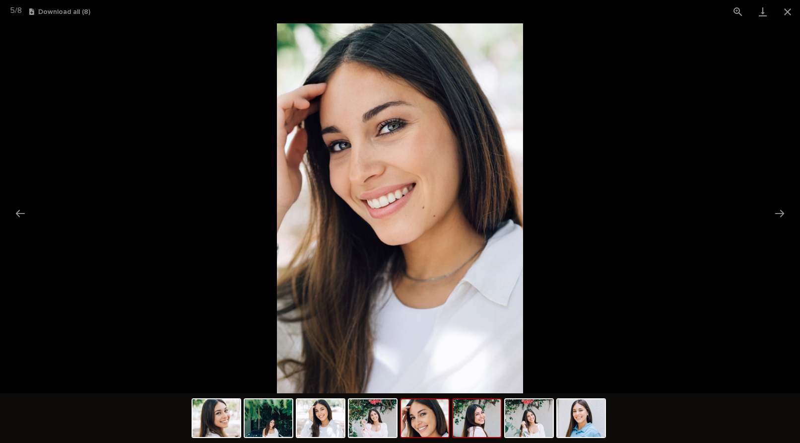
click at [483, 426] on img at bounding box center [477, 418] width 48 height 38
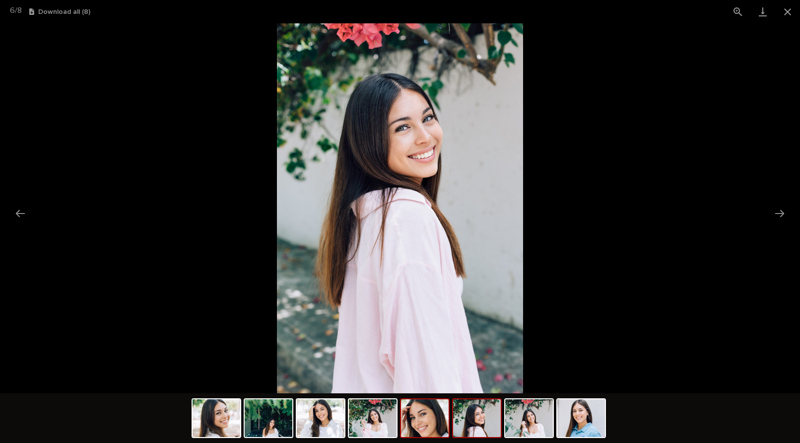
click at [434, 428] on img at bounding box center [425, 418] width 48 height 38
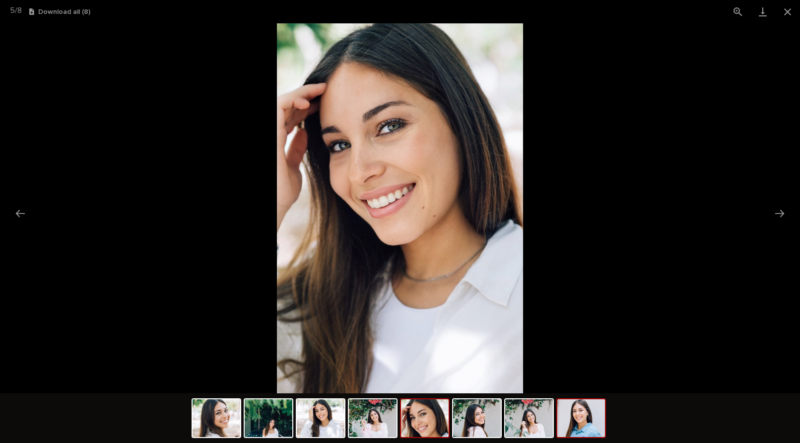
click at [571, 422] on img at bounding box center [581, 418] width 48 height 38
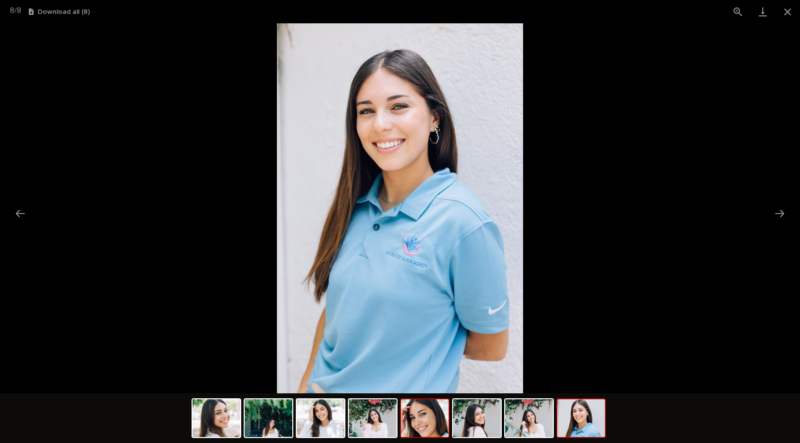
click at [440, 428] on img at bounding box center [425, 418] width 48 height 38
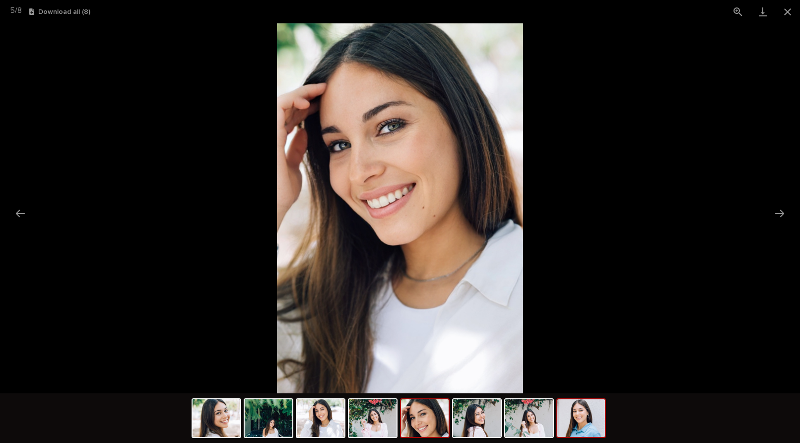
click at [586, 424] on img at bounding box center [581, 418] width 48 height 38
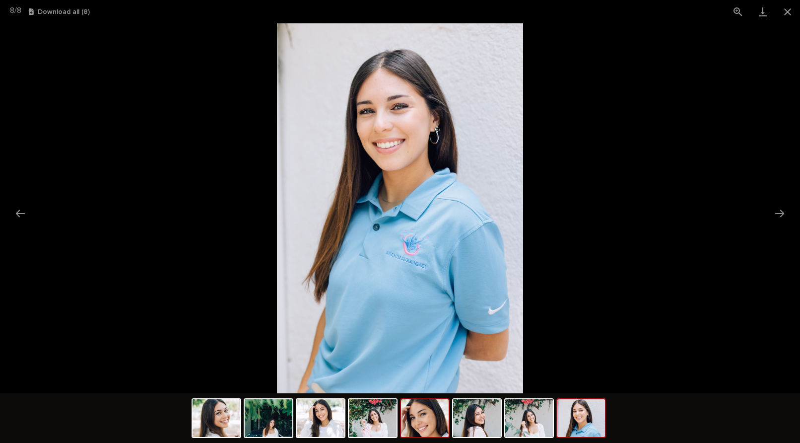
click at [425, 427] on img at bounding box center [425, 418] width 48 height 38
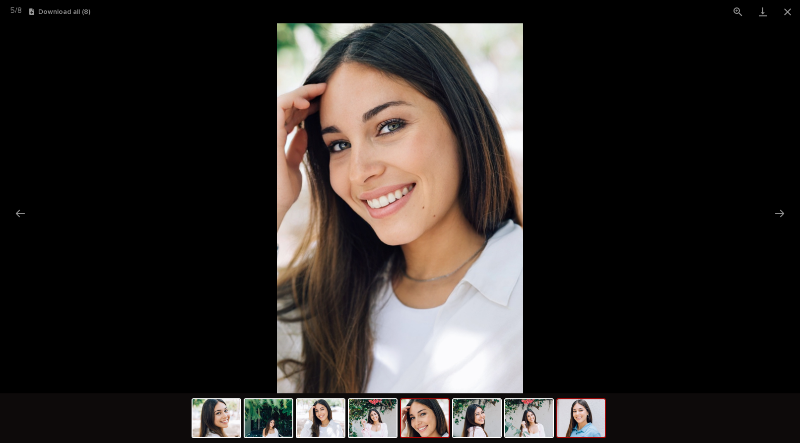
click at [584, 416] on img at bounding box center [581, 418] width 48 height 38
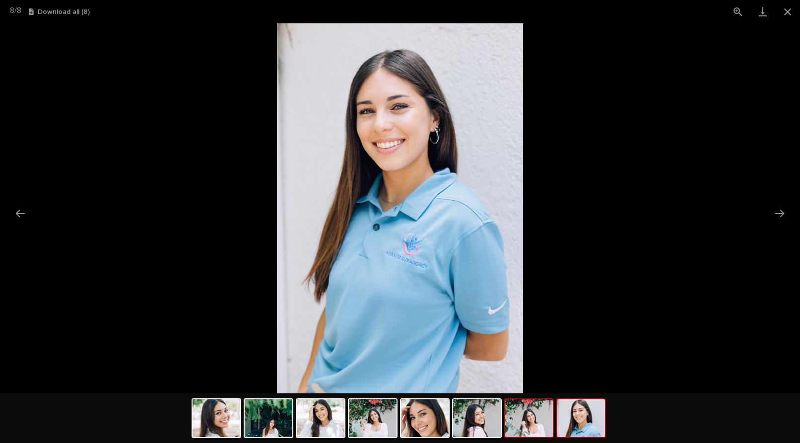
click at [525, 422] on img at bounding box center [529, 418] width 48 height 38
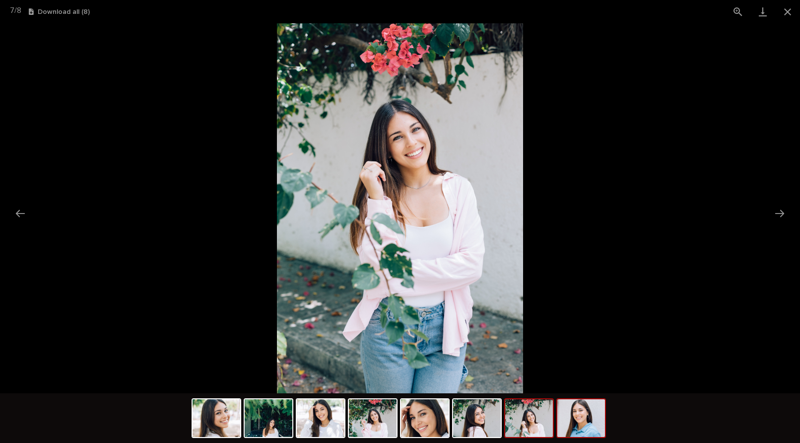
click at [570, 425] on img at bounding box center [581, 418] width 48 height 38
